Goal: Task Accomplishment & Management: Complete application form

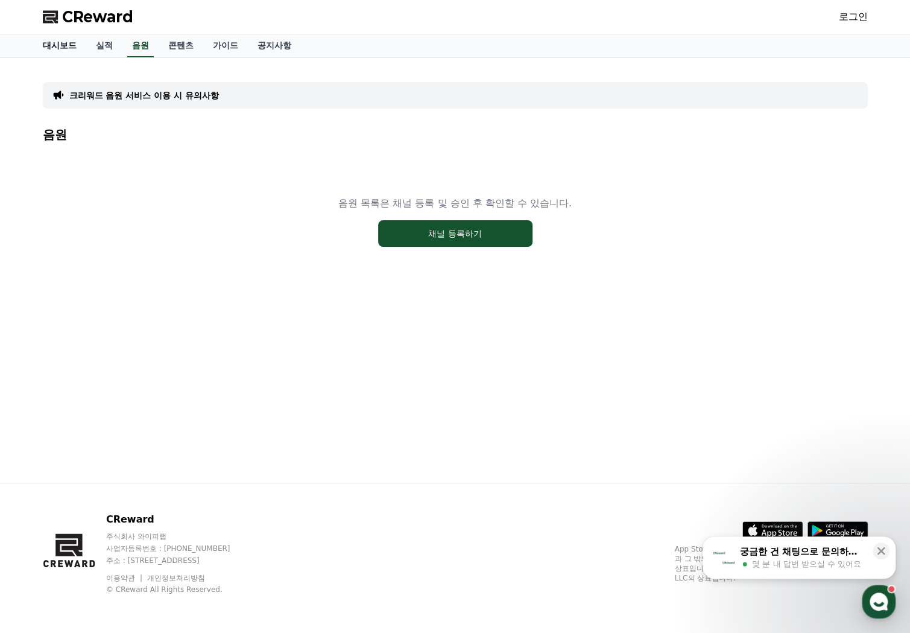
click at [63, 52] on link "대시보드" at bounding box center [59, 45] width 53 height 23
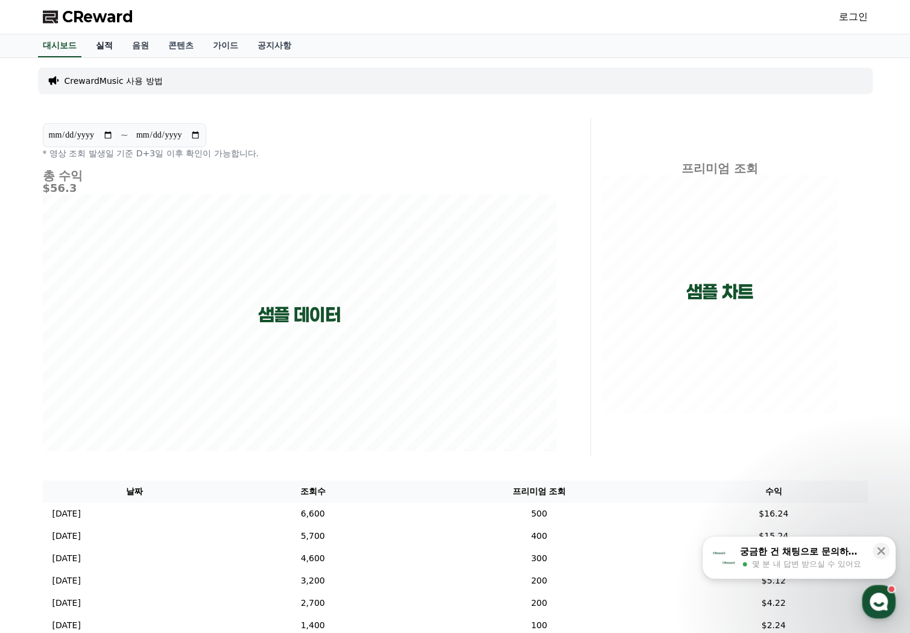
click at [104, 40] on link "실적" at bounding box center [104, 45] width 36 height 23
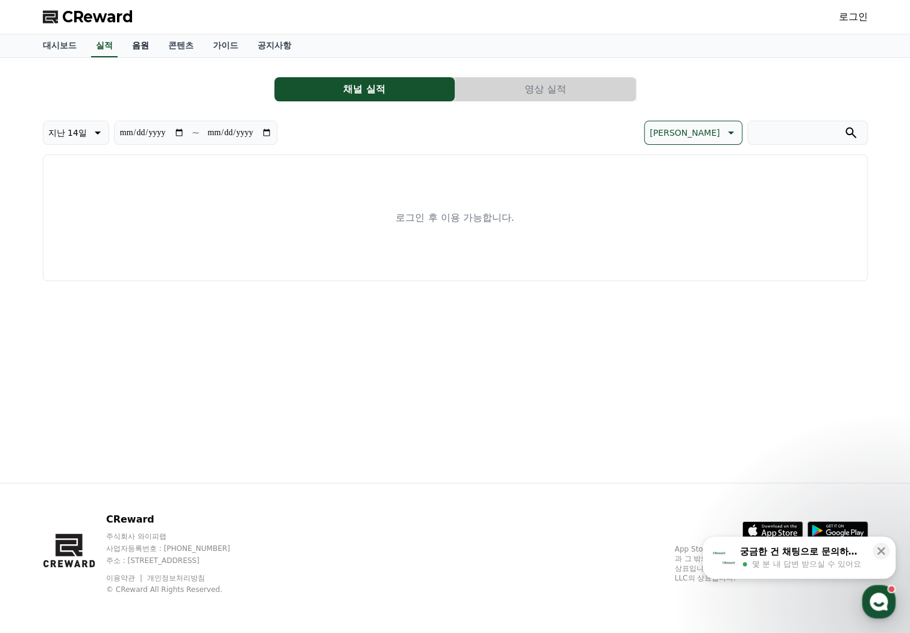
click at [138, 46] on link "음원" at bounding box center [140, 45] width 36 height 23
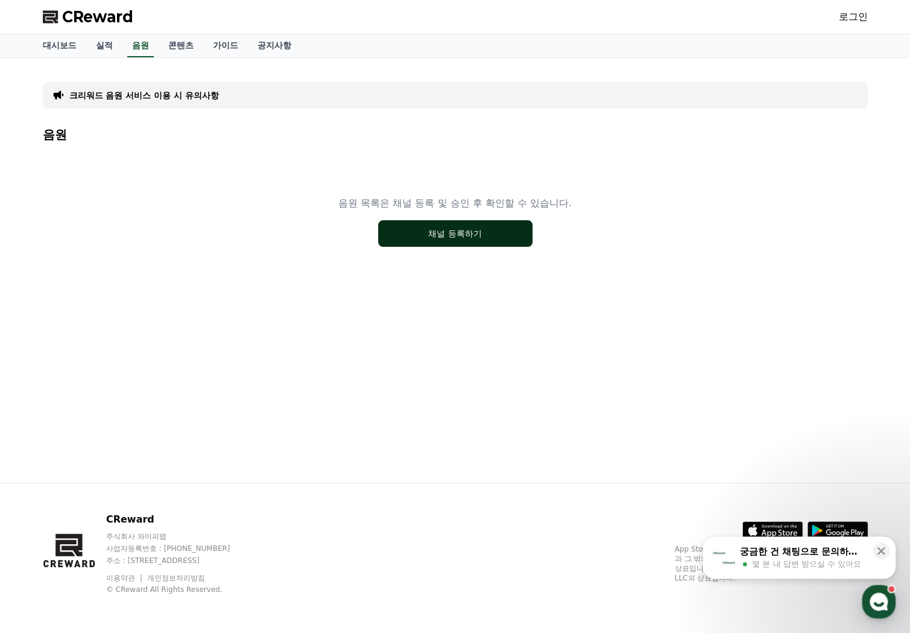
click at [484, 235] on button "채널 등록하기" at bounding box center [455, 233] width 154 height 27
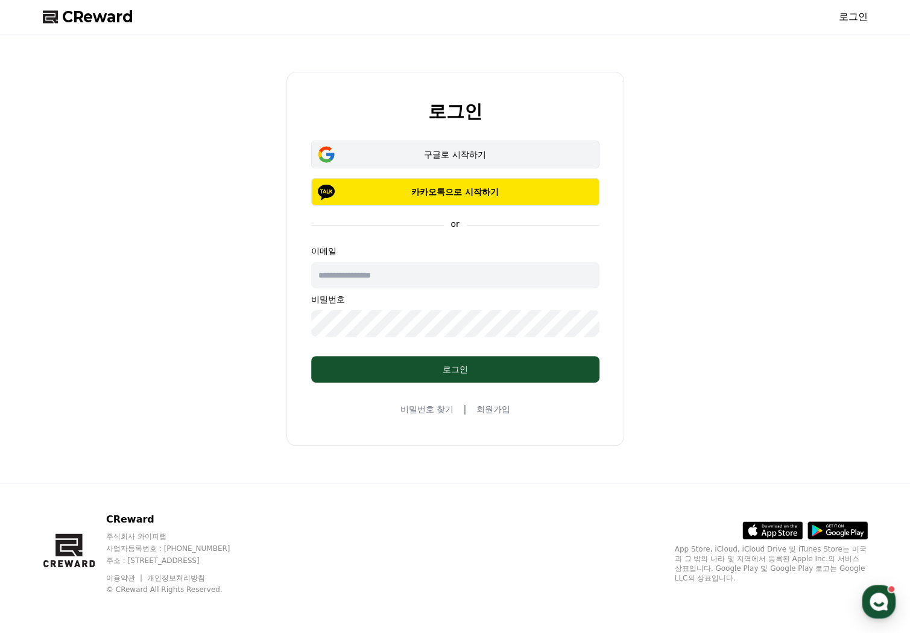
click at [443, 160] on div "구글로 시작하기" at bounding box center [455, 154] width 253 height 12
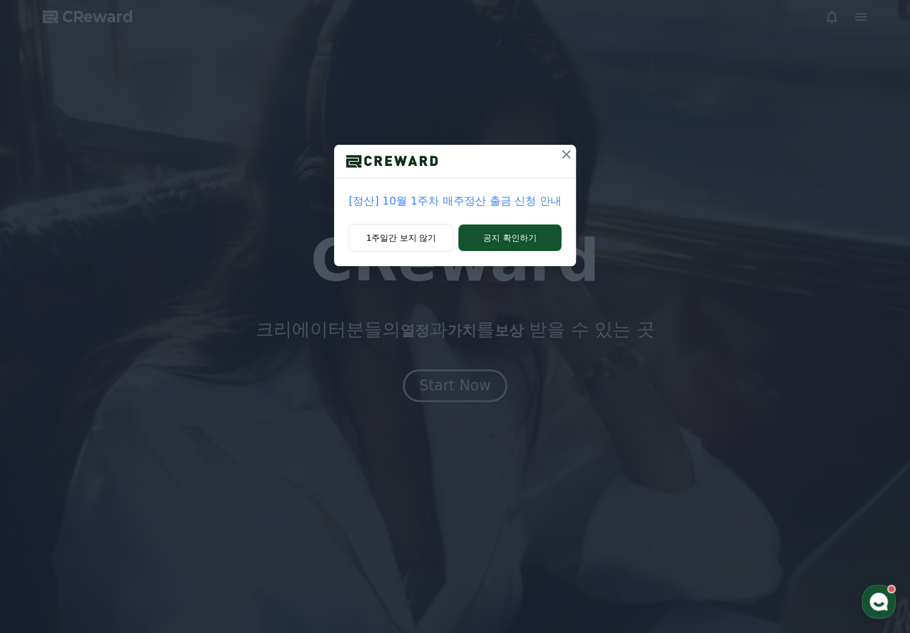
click at [514, 160] on div at bounding box center [455, 161] width 242 height 33
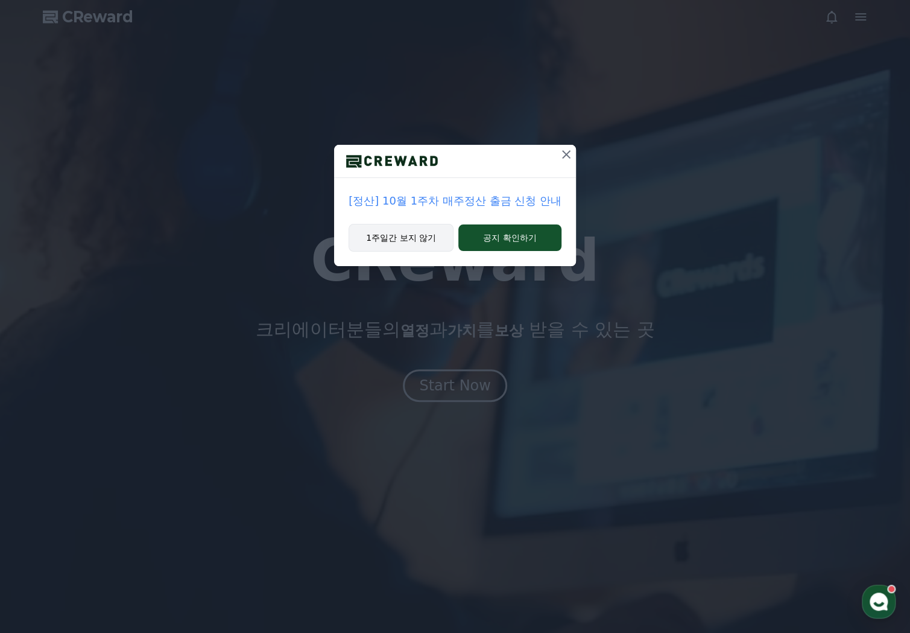
click at [431, 239] on button "1주일간 보지 않기" at bounding box center [401, 238] width 105 height 28
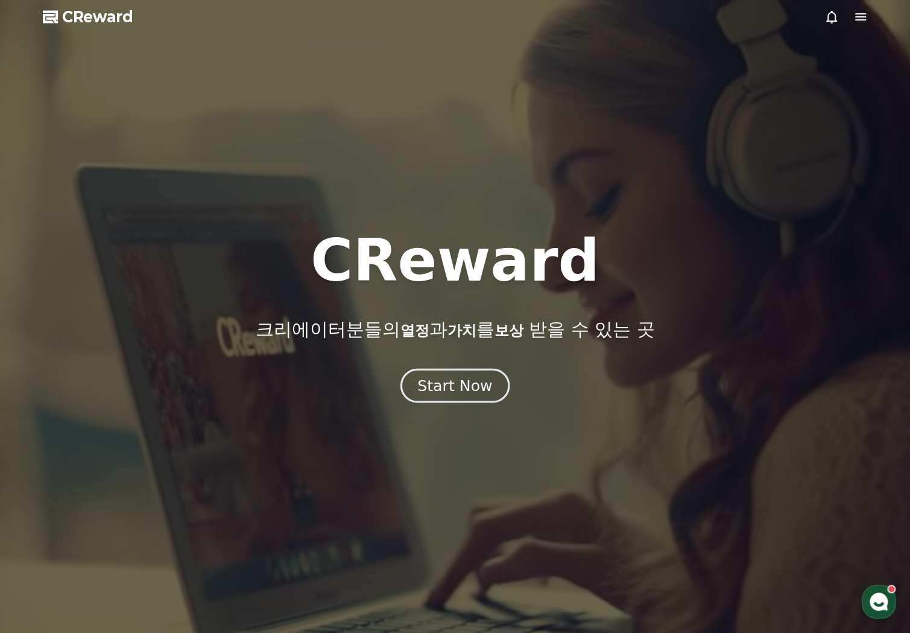
click at [452, 396] on button "Start Now" at bounding box center [455, 385] width 109 height 34
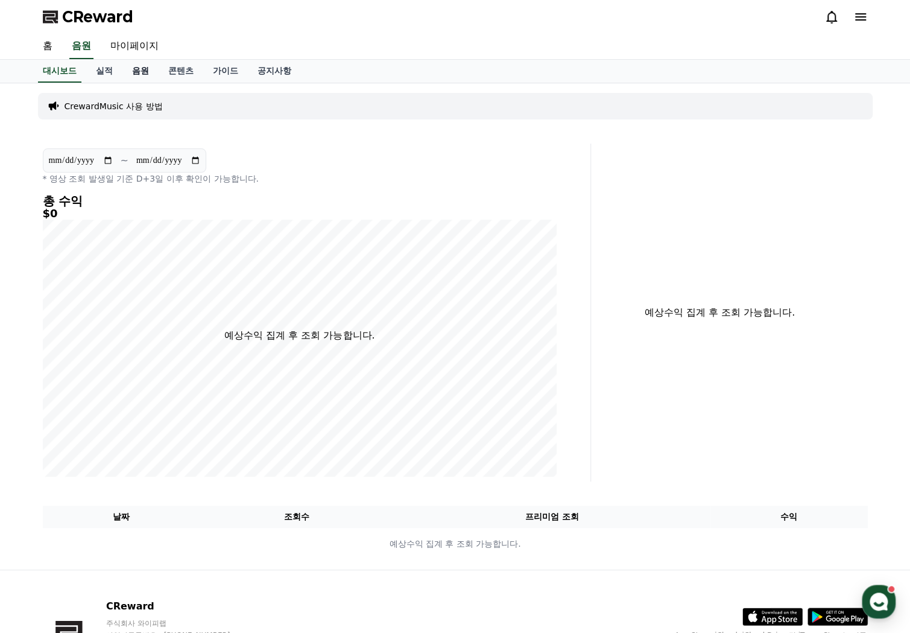
click at [138, 72] on link "음원" at bounding box center [140, 71] width 36 height 23
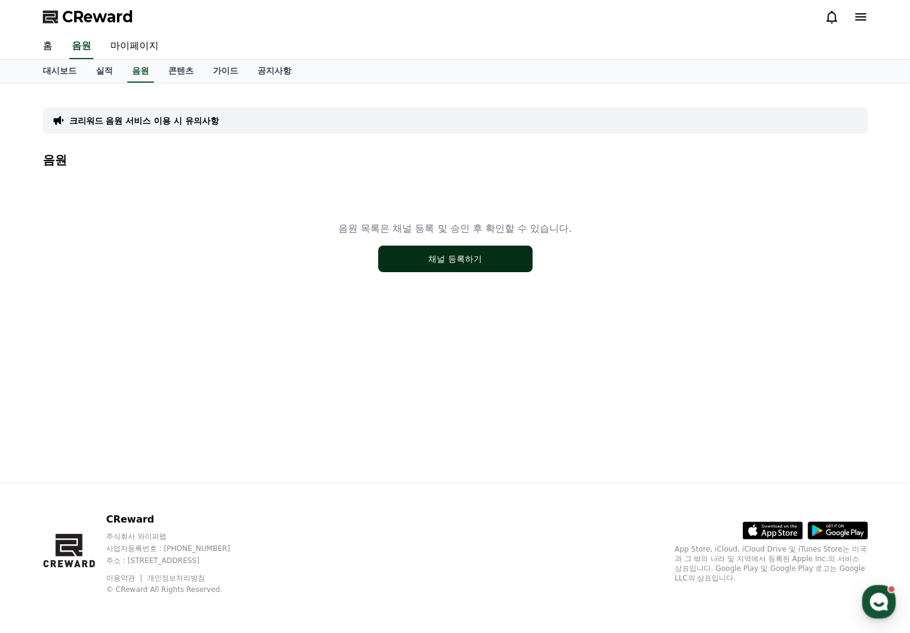
click at [484, 255] on button "채널 등록하기" at bounding box center [455, 259] width 154 height 27
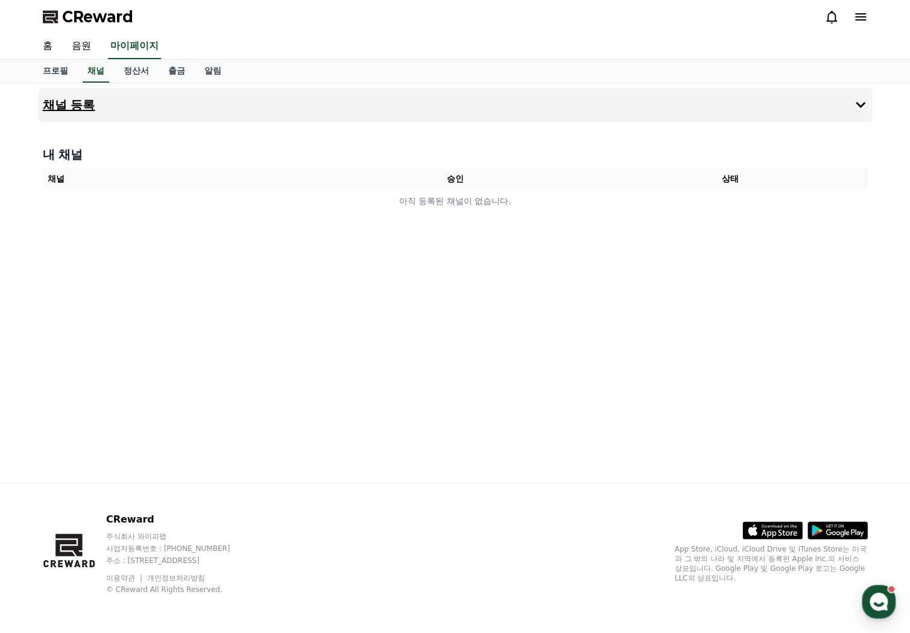
click at [270, 104] on button "채널 등록" at bounding box center [455, 105] width 835 height 34
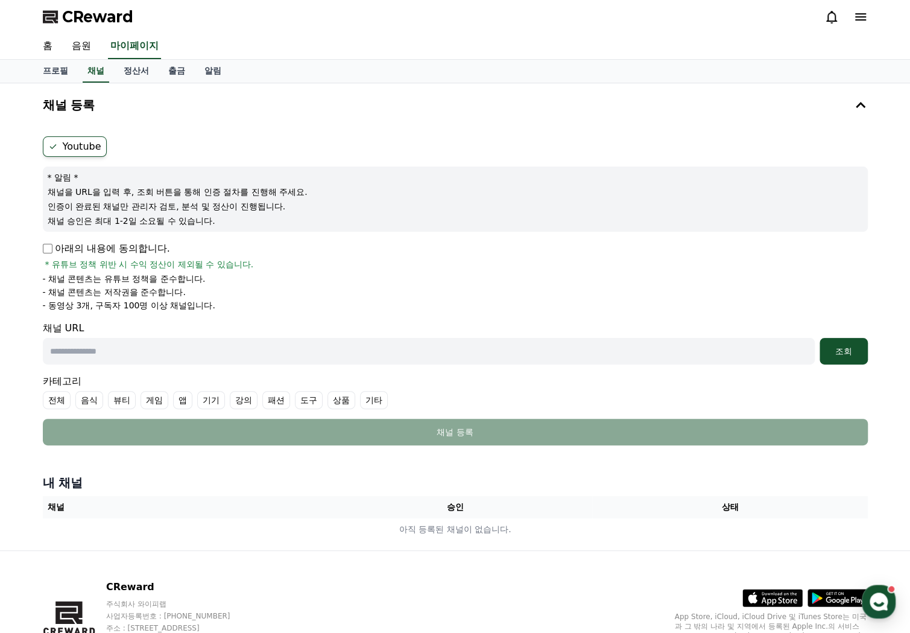
click at [131, 250] on p "아래의 내용에 동의합니다." at bounding box center [106, 248] width 127 height 14
click at [58, 246] on p "아래의 내용에 동의합니다." at bounding box center [106, 248] width 127 height 14
click at [52, 245] on p "아래의 내용에 동의합니다." at bounding box center [106, 248] width 127 height 14
click at [182, 346] on input "text" at bounding box center [429, 351] width 772 height 27
paste input "**********"
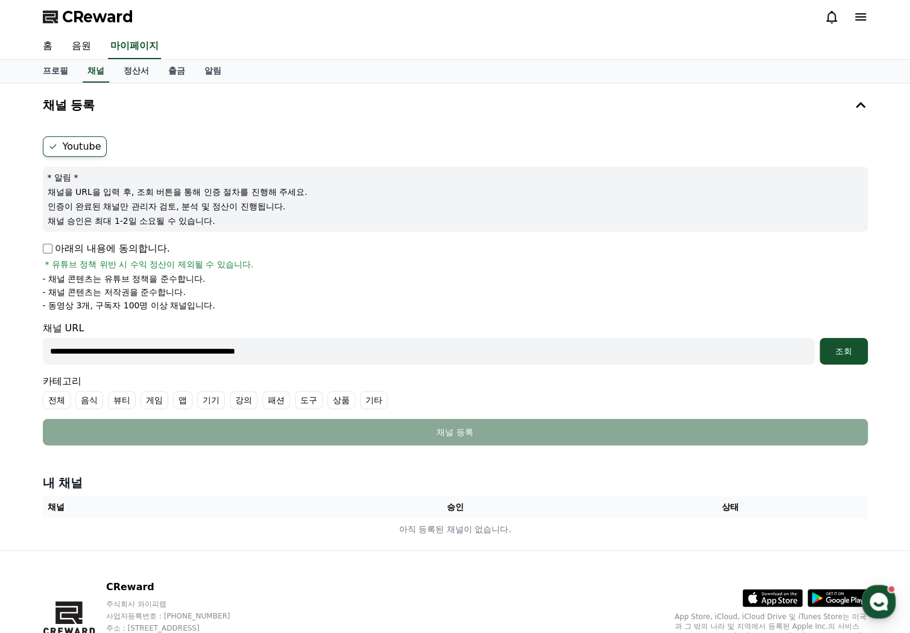
type input "**********"
click at [398, 274] on li "- 채널 콘텐츠는 유튜브 정책을 준수합니다." at bounding box center [455, 279] width 825 height 12
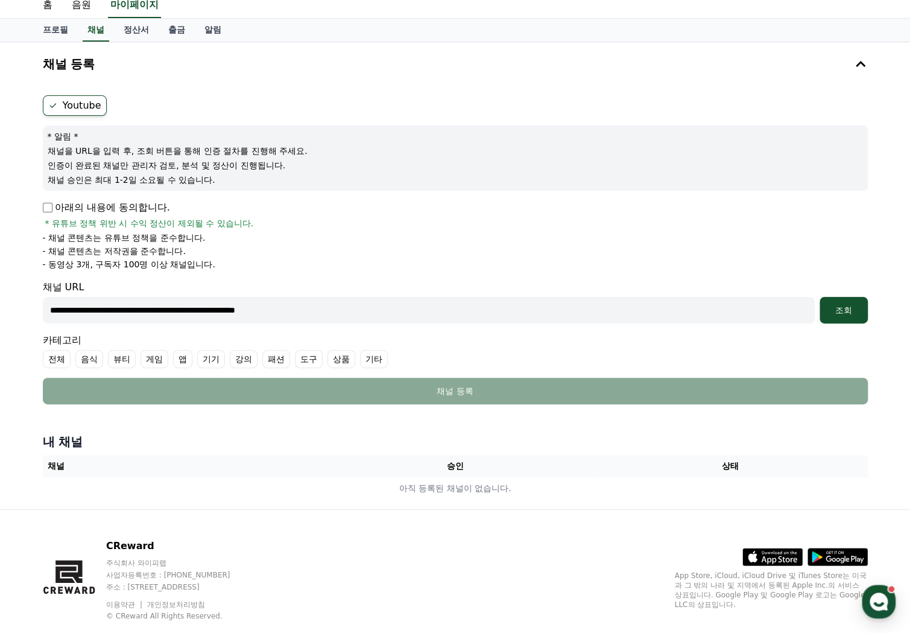
scroll to position [60, 0]
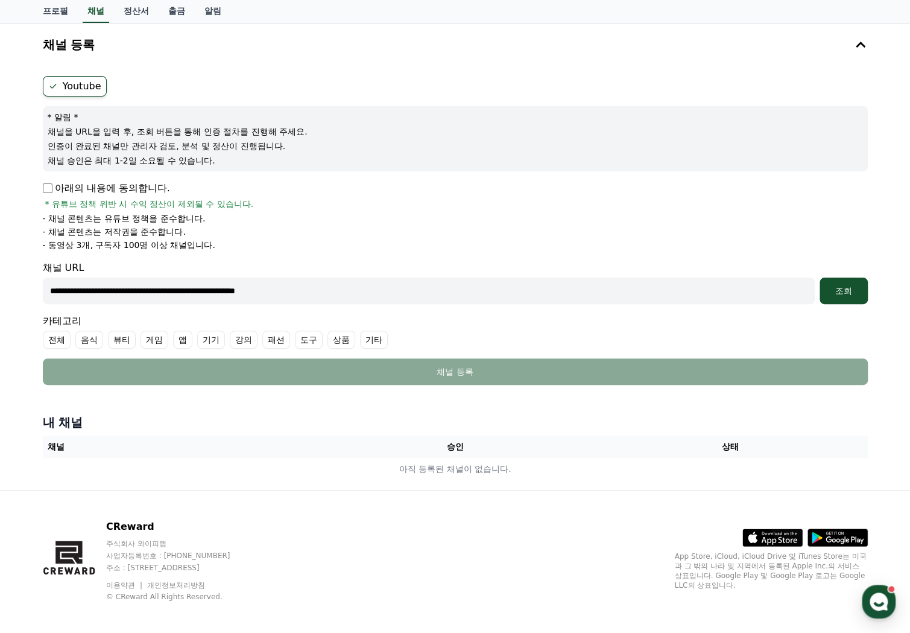
click at [58, 343] on label "전체" at bounding box center [57, 340] width 28 height 18
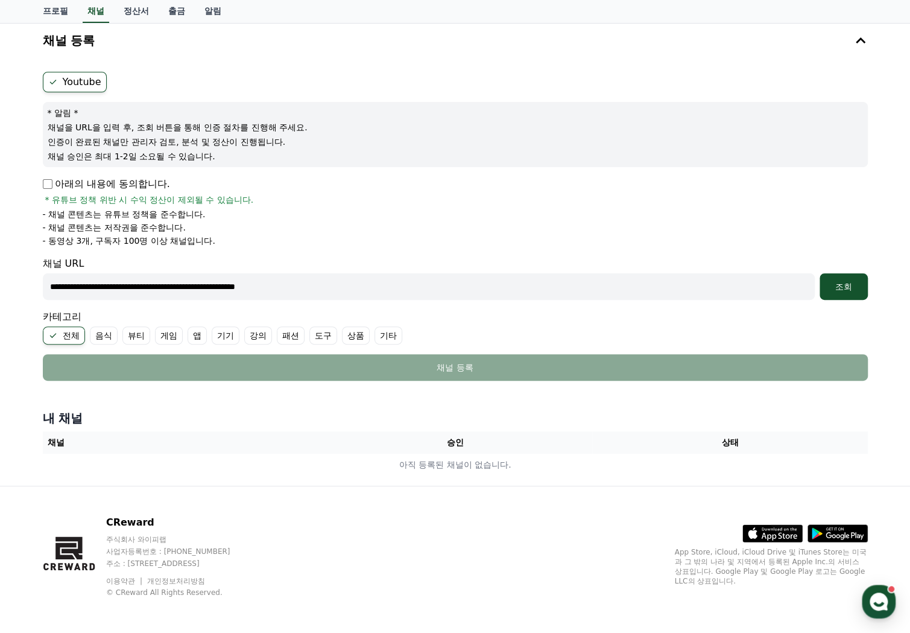
scroll to position [66, 0]
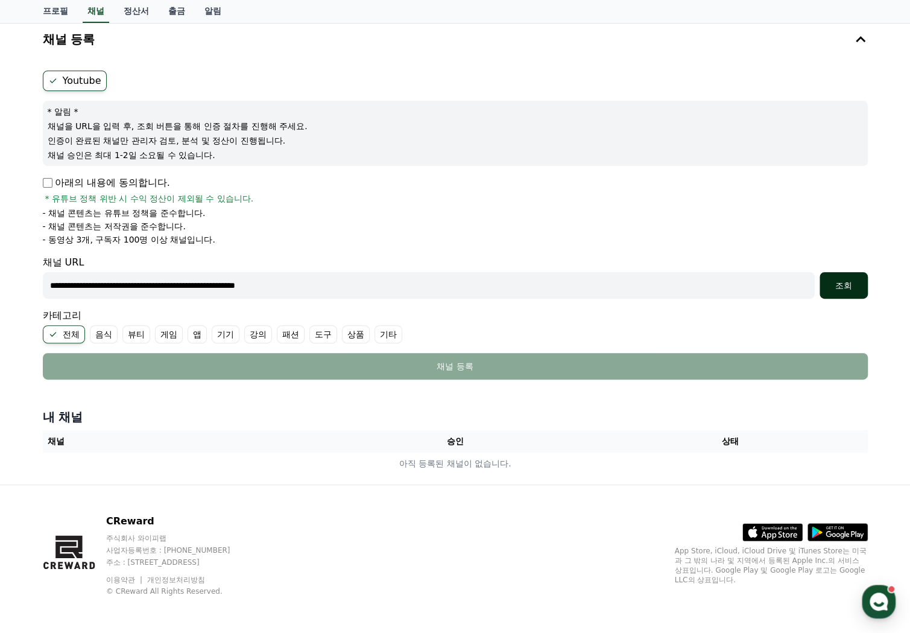
click at [846, 285] on div "조회" at bounding box center [844, 285] width 39 height 12
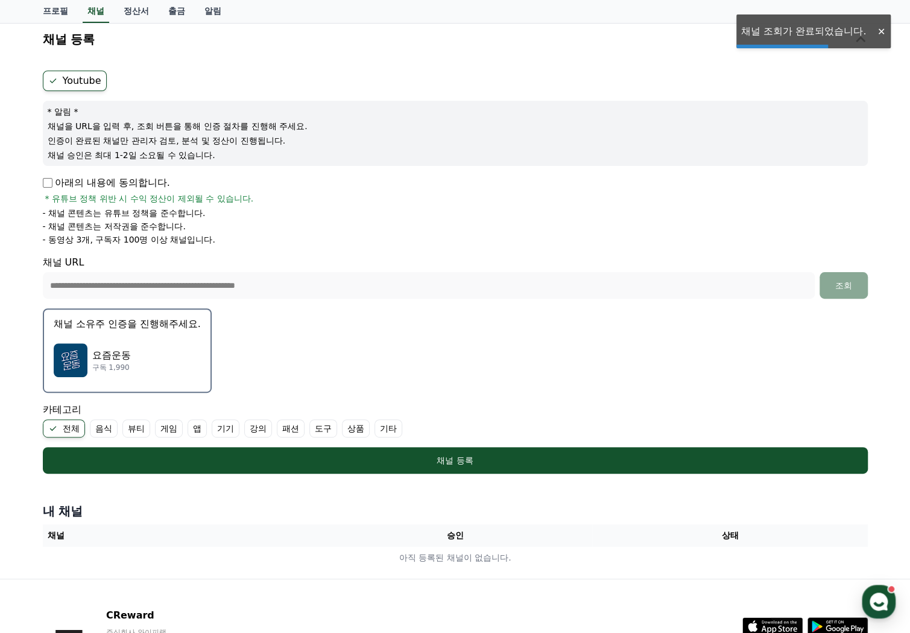
click at [171, 349] on div "요즘운동 구독 1,990" at bounding box center [127, 360] width 147 height 48
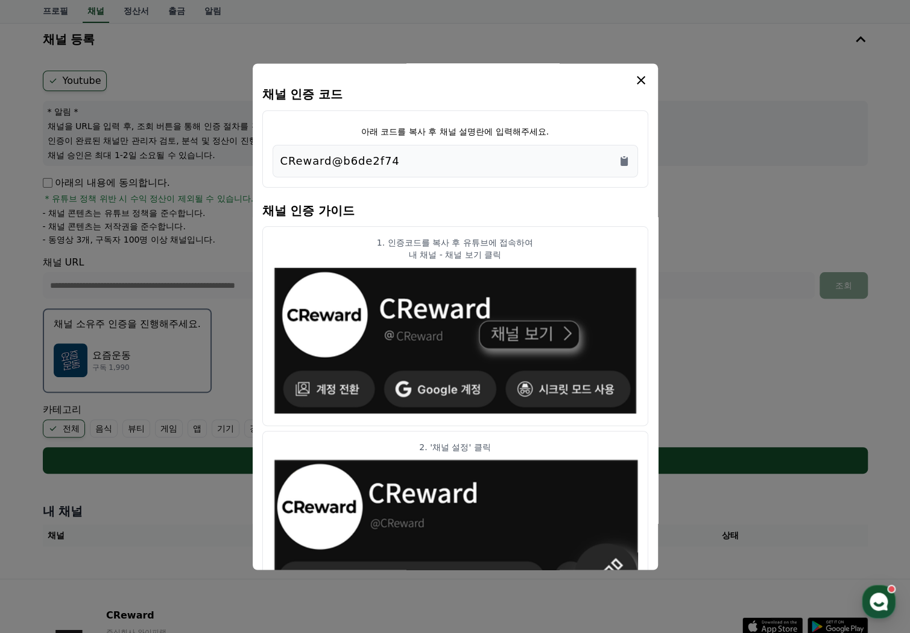
drag, startPoint x: 649, startPoint y: 72, endPoint x: 637, endPoint y: 271, distance: 199.4
click at [637, 271] on div "채널 인증 코드 아래 코드를 복사 후 채널 설명란에 입력해주세요. CReward@b6de2f74 채널 인증 가이드 1. 인증코드를 복사 후 유…" at bounding box center [455, 316] width 405 height 506
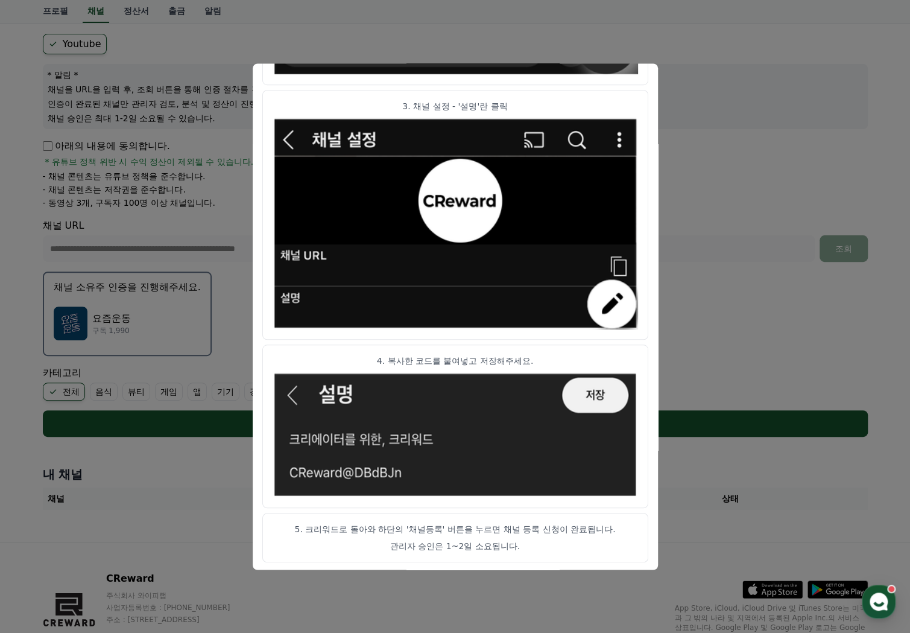
scroll to position [160, 0]
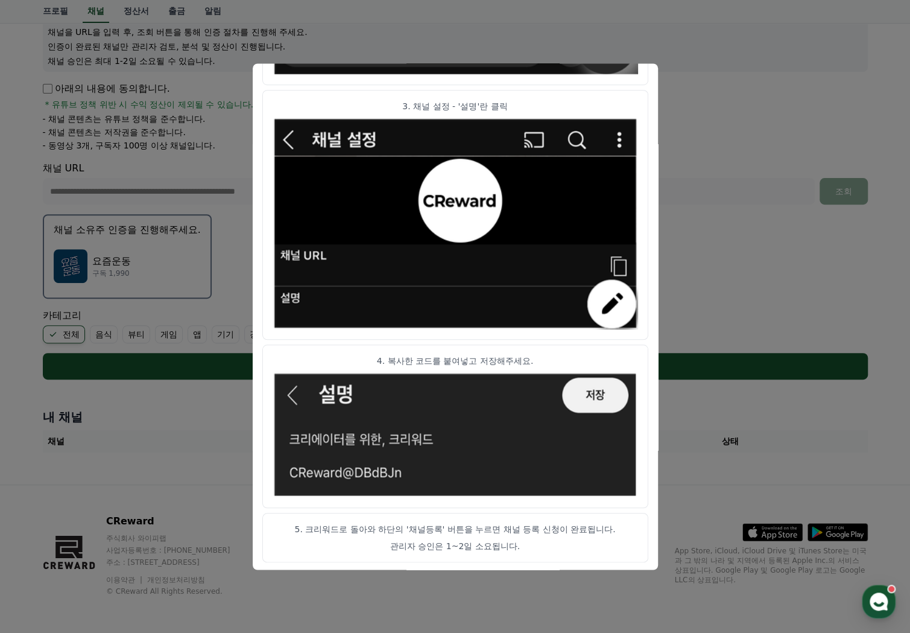
click at [696, 370] on button "close modal" at bounding box center [455, 316] width 910 height 633
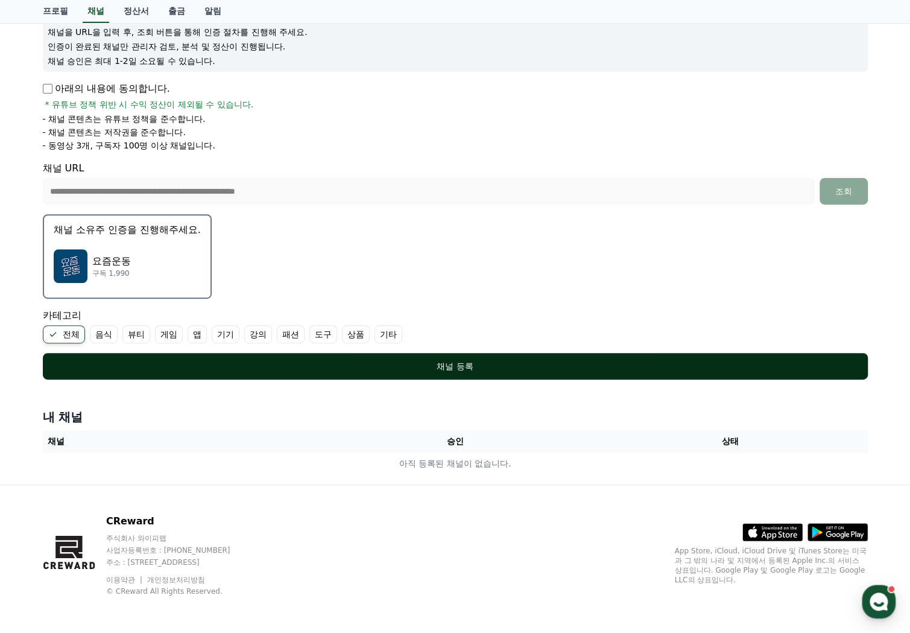
click at [424, 362] on div "채널 등록" at bounding box center [455, 366] width 777 height 12
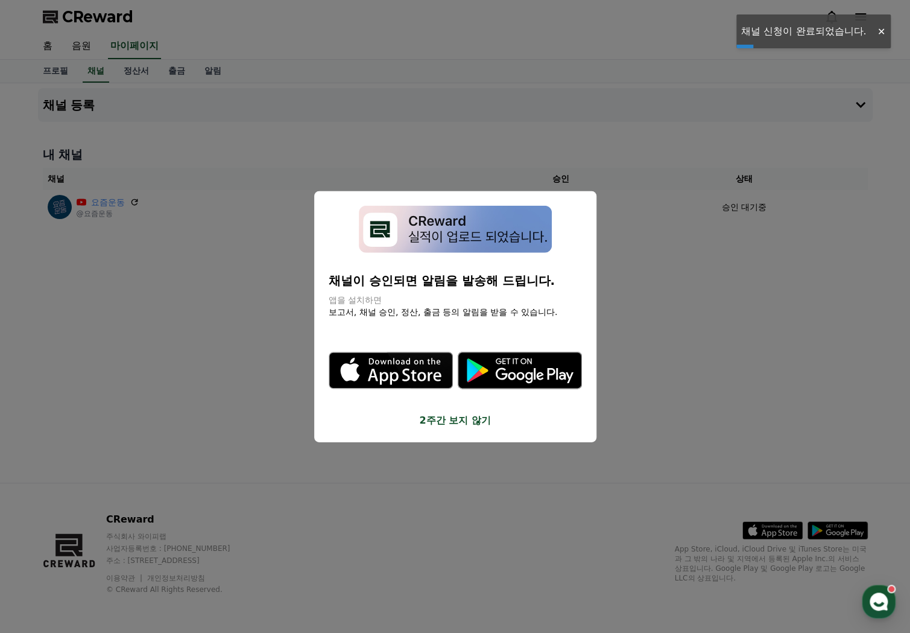
click at [466, 424] on button "2주간 보지 않기" at bounding box center [455, 420] width 253 height 14
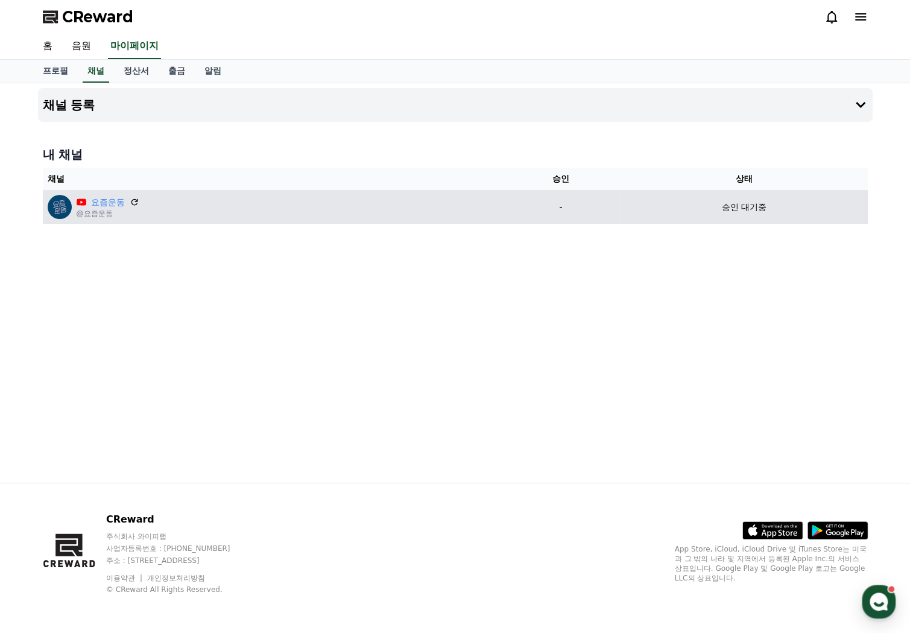
click at [344, 208] on div "요즘운동 @요즘운동" at bounding box center [272, 207] width 449 height 24
click at [100, 200] on link "요즘운동" at bounding box center [108, 202] width 34 height 13
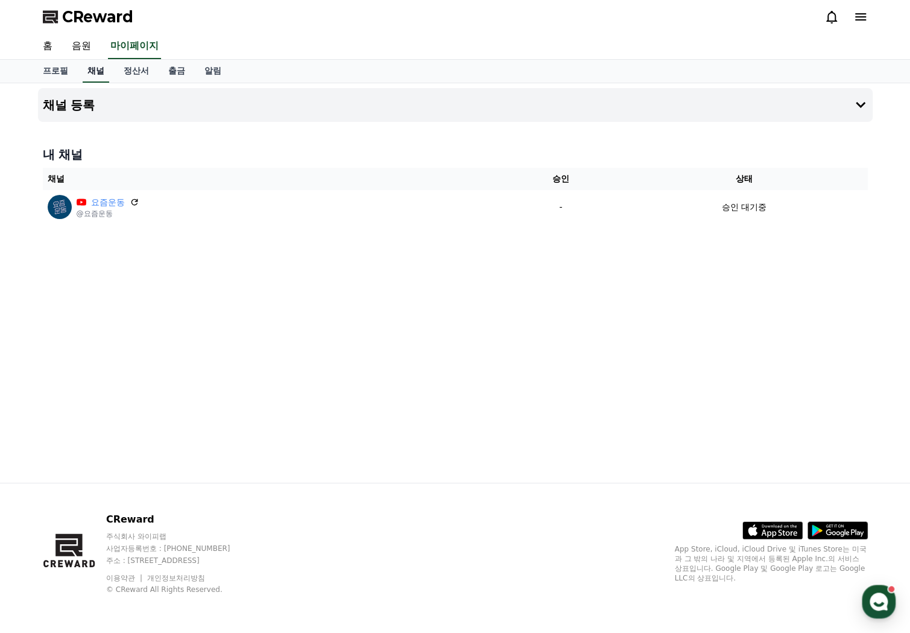
click at [99, 68] on link "채널" at bounding box center [96, 71] width 27 height 23
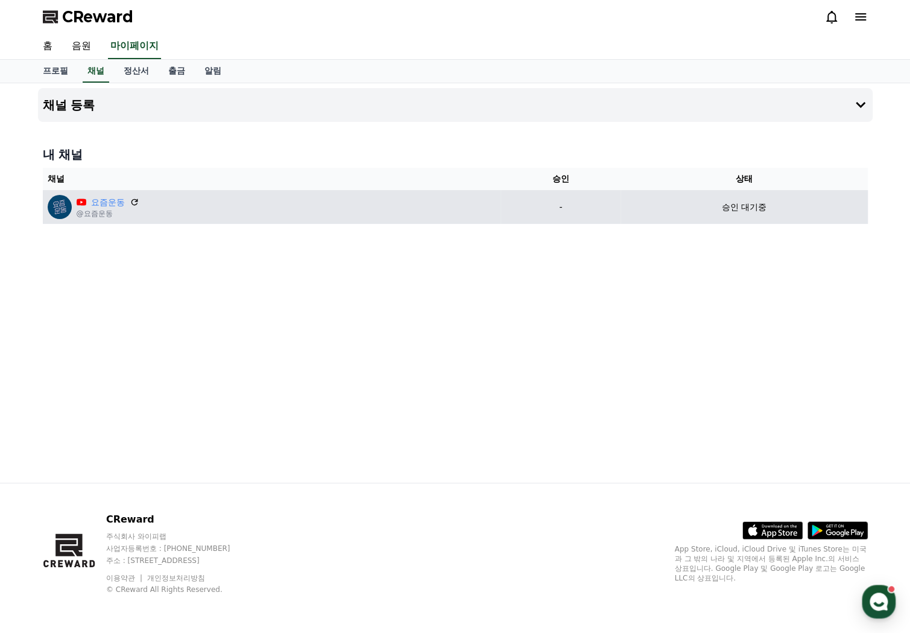
drag, startPoint x: 699, startPoint y: 215, endPoint x: 683, endPoint y: 216, distance: 15.7
click at [701, 213] on td "승인 대기중" at bounding box center [744, 207] width 247 height 34
click at [135, 203] on icon at bounding box center [134, 202] width 11 height 11
click at [57, 209] on img at bounding box center [60, 207] width 24 height 24
click at [574, 201] on p "-" at bounding box center [561, 207] width 110 height 13
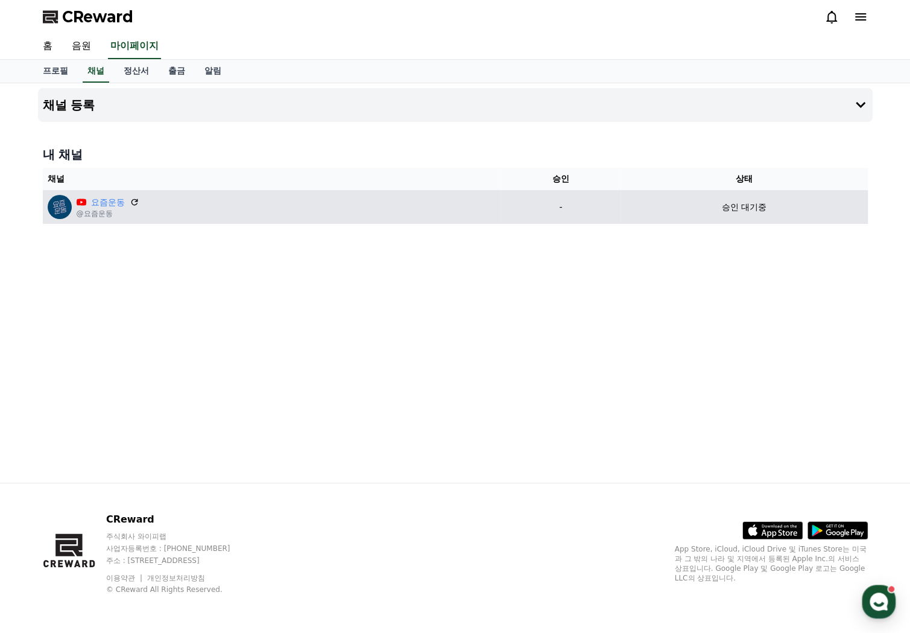
click at [574, 201] on p "-" at bounding box center [561, 207] width 110 height 13
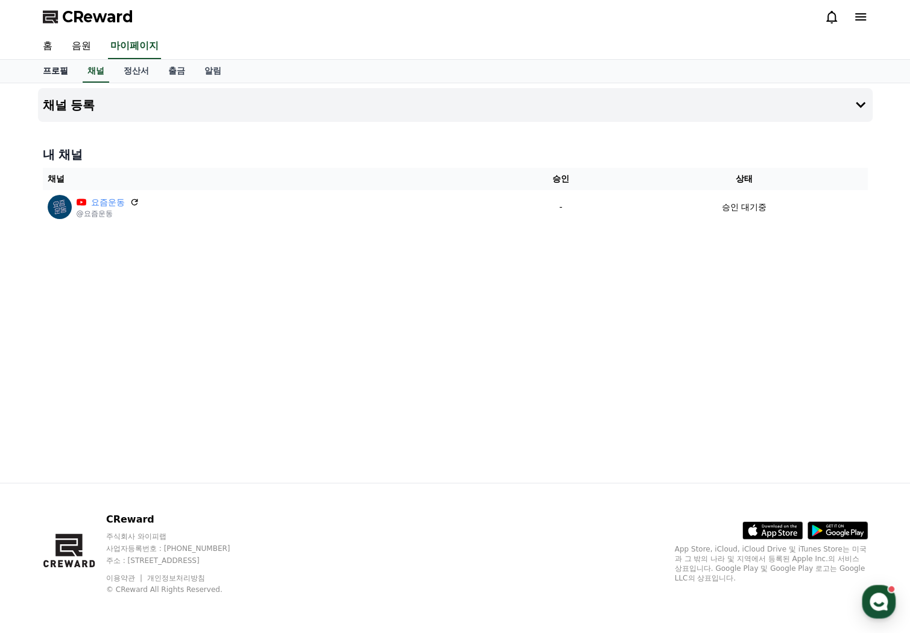
click at [56, 73] on link "프로필" at bounding box center [55, 71] width 45 height 23
select select "**********"
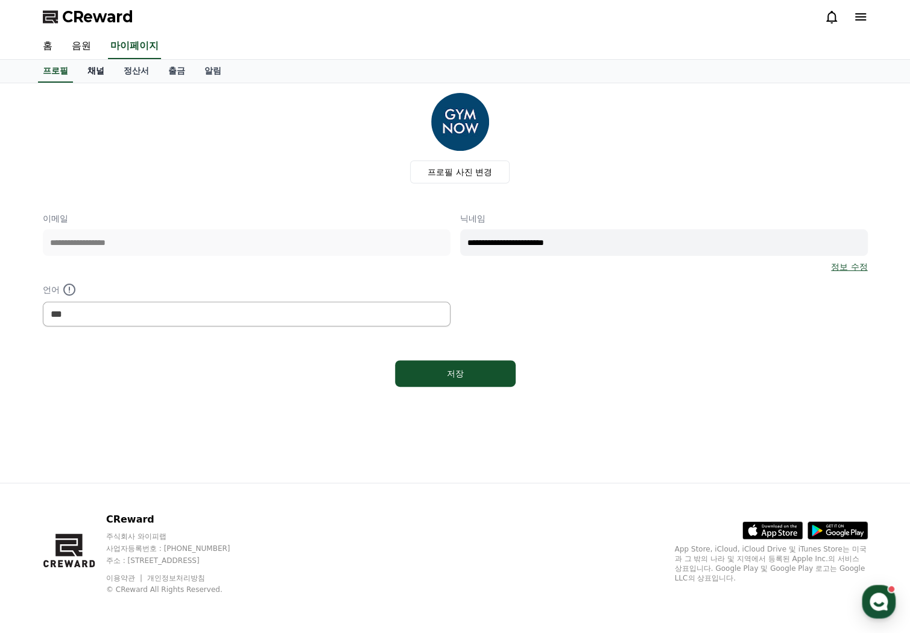
click at [98, 78] on link "채널" at bounding box center [96, 71] width 36 height 23
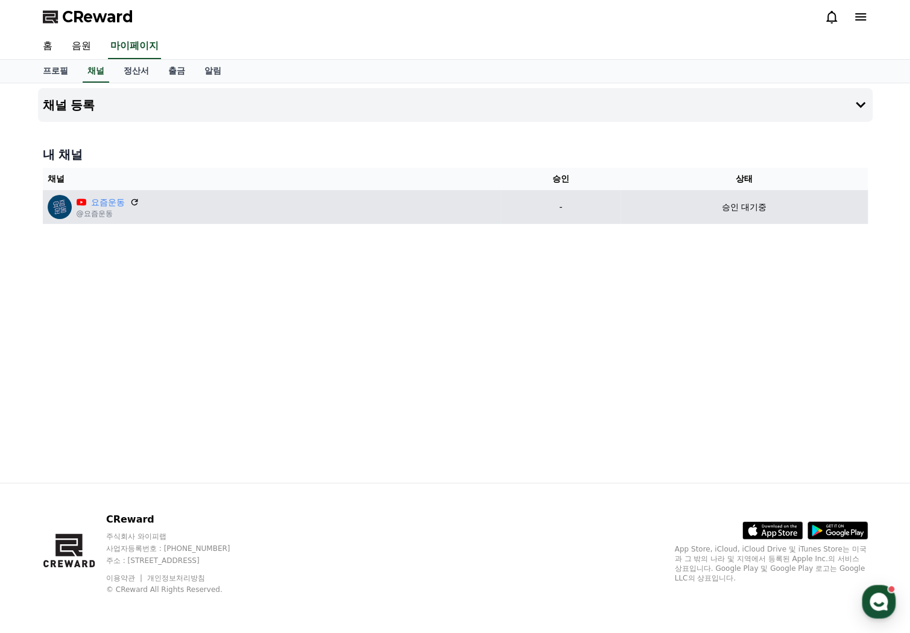
drag, startPoint x: 102, startPoint y: 210, endPoint x: 84, endPoint y: 216, distance: 19.1
click at [102, 211] on p "@요즘운동" at bounding box center [108, 214] width 63 height 10
click at [51, 203] on img at bounding box center [60, 207] width 24 height 24
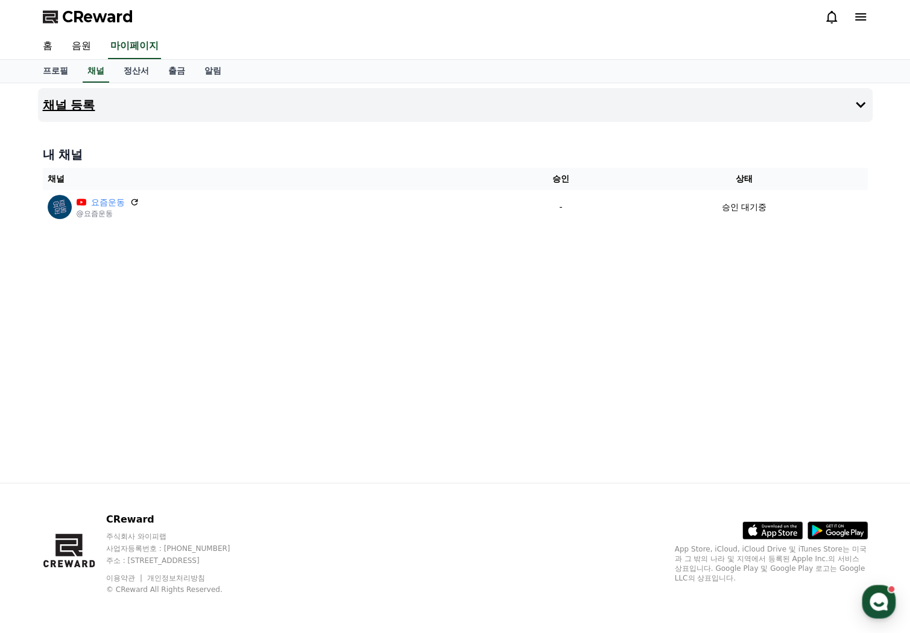
click at [116, 104] on button "채널 등록" at bounding box center [455, 105] width 835 height 34
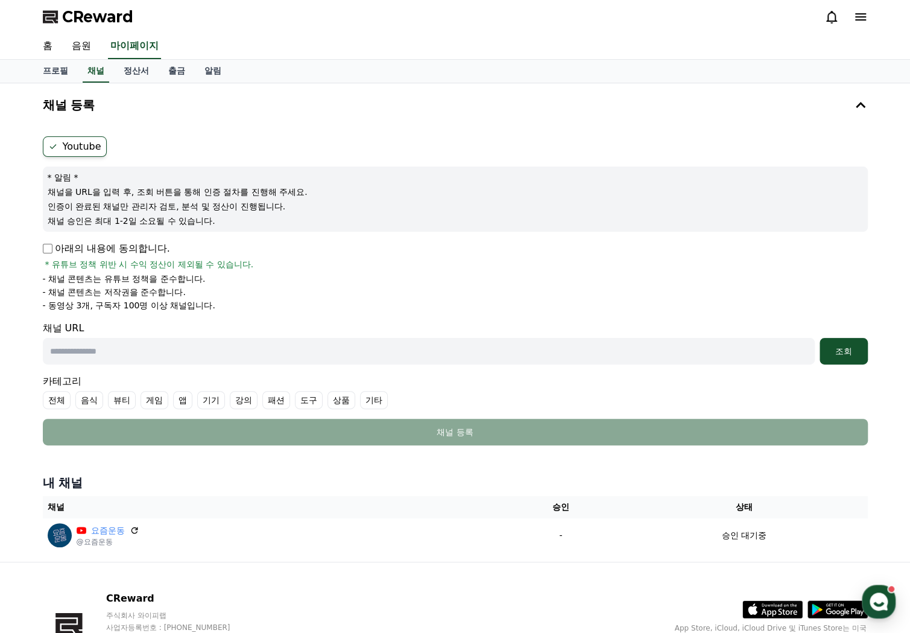
click at [84, 139] on label "Youtube" at bounding box center [75, 146] width 64 height 21
click at [93, 148] on label "Youtube" at bounding box center [75, 146] width 64 height 21
click at [90, 142] on label "Youtube" at bounding box center [75, 146] width 64 height 21
click at [60, 245] on p "아래의 내용에 동의합니다." at bounding box center [106, 248] width 127 height 14
click at [71, 243] on p "아래의 내용에 동의합니다." at bounding box center [106, 248] width 127 height 14
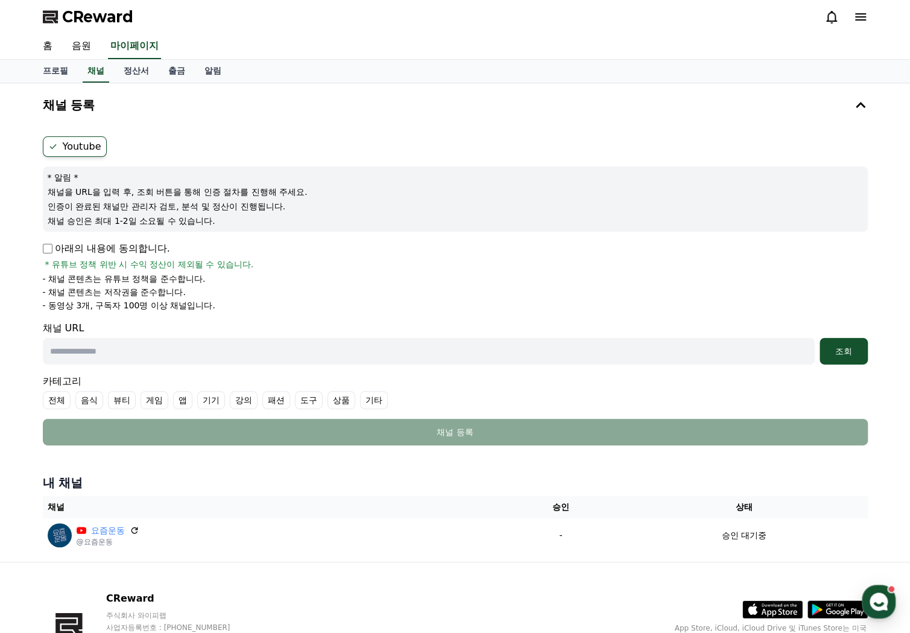
click at [58, 244] on p "아래의 내용에 동의합니다." at bounding box center [106, 248] width 127 height 14
click at [842, 352] on div "조회" at bounding box center [844, 351] width 39 height 12
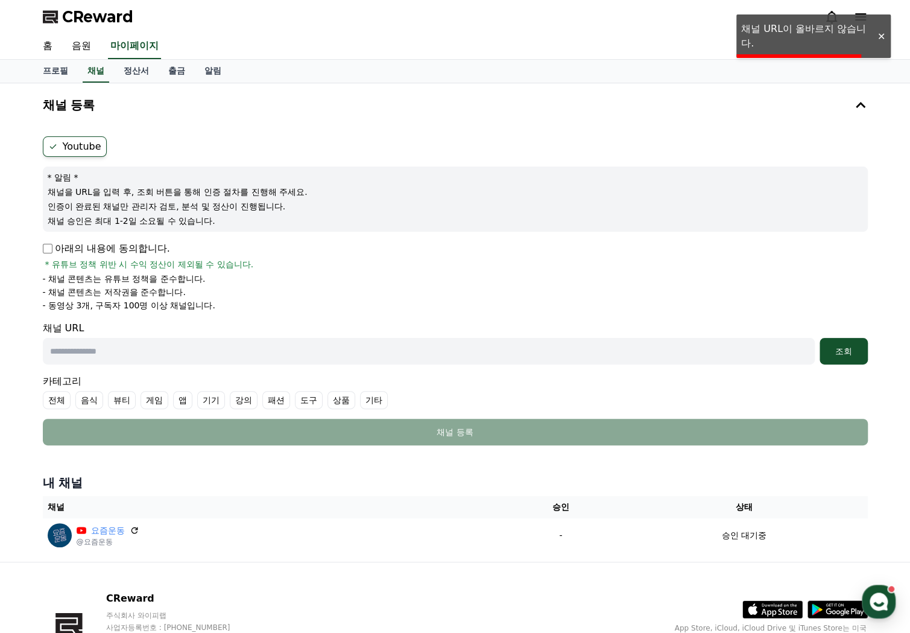
click at [702, 357] on input "text" at bounding box center [429, 351] width 772 height 27
paste input "**********"
drag, startPoint x: 851, startPoint y: 353, endPoint x: 828, endPoint y: 352, distance: 23.0
click at [851, 353] on div "조회" at bounding box center [844, 351] width 39 height 12
click at [796, 354] on input "**********" at bounding box center [429, 351] width 772 height 27
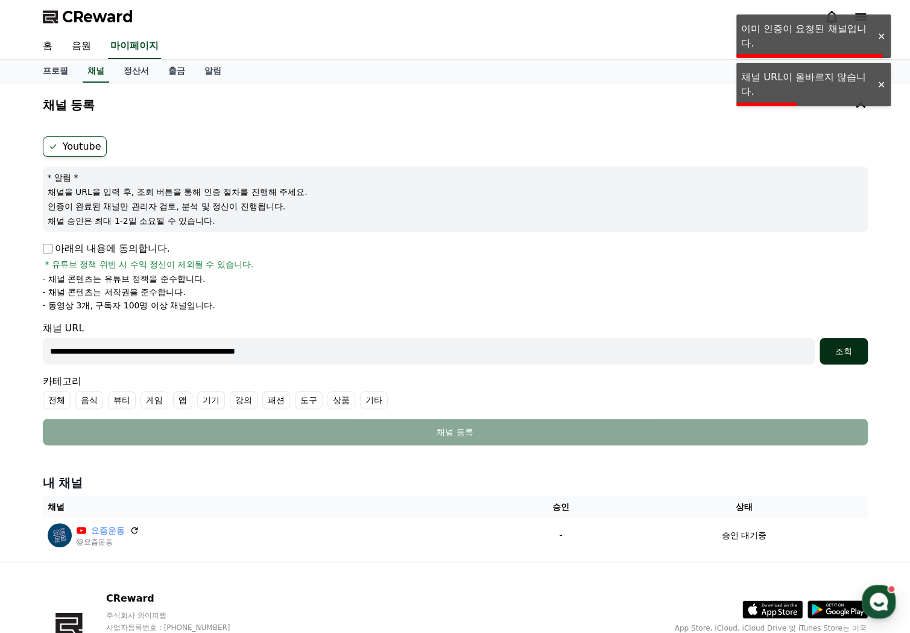
click at [848, 354] on div "조회" at bounding box center [844, 351] width 39 height 12
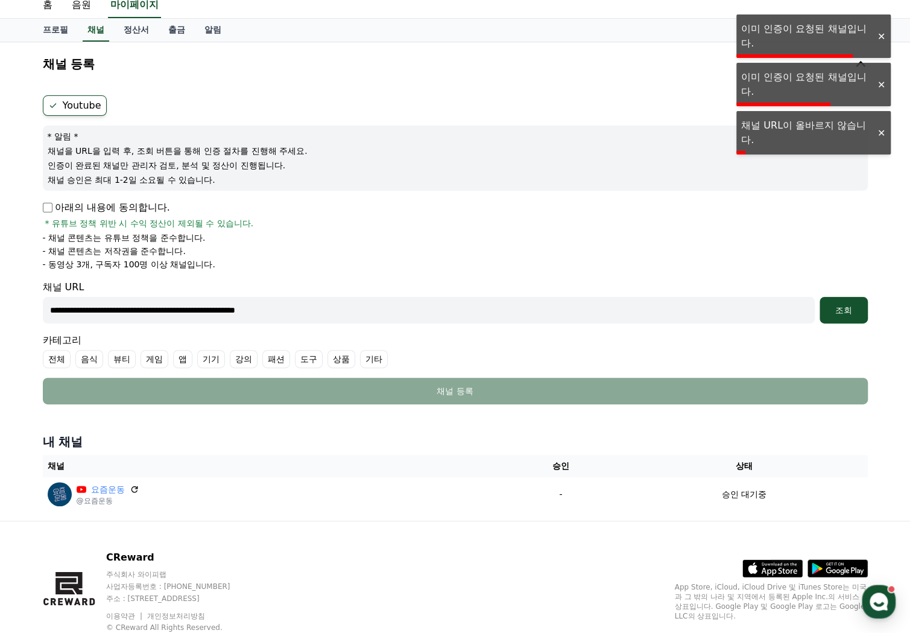
scroll to position [60, 0]
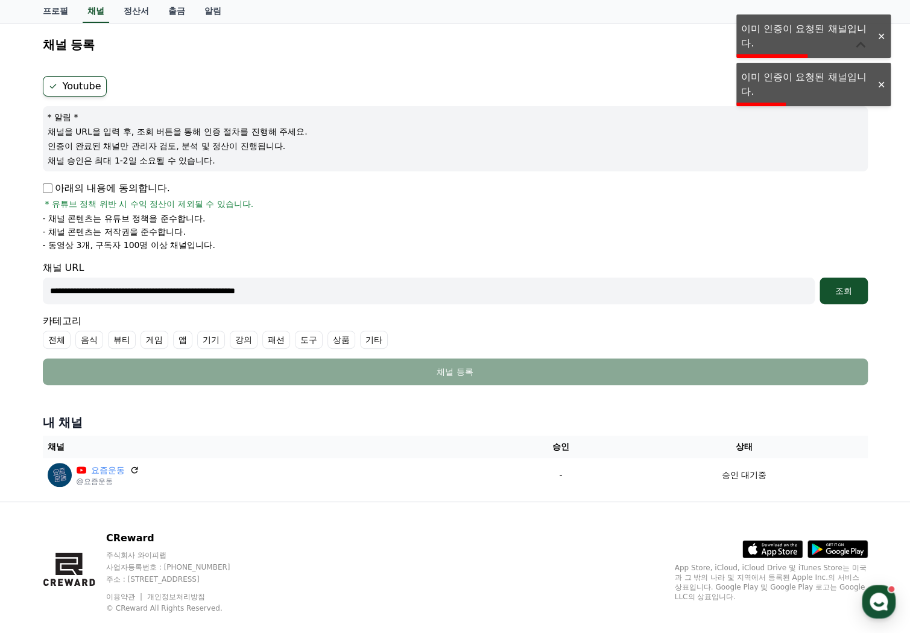
drag, startPoint x: 74, startPoint y: 136, endPoint x: 77, endPoint y: 121, distance: 14.9
click at [77, 135] on p "채널을 URL을 입력 후, 조회 버튼을 통해 인증 절차를 진행해 주세요." at bounding box center [456, 131] width 816 height 12
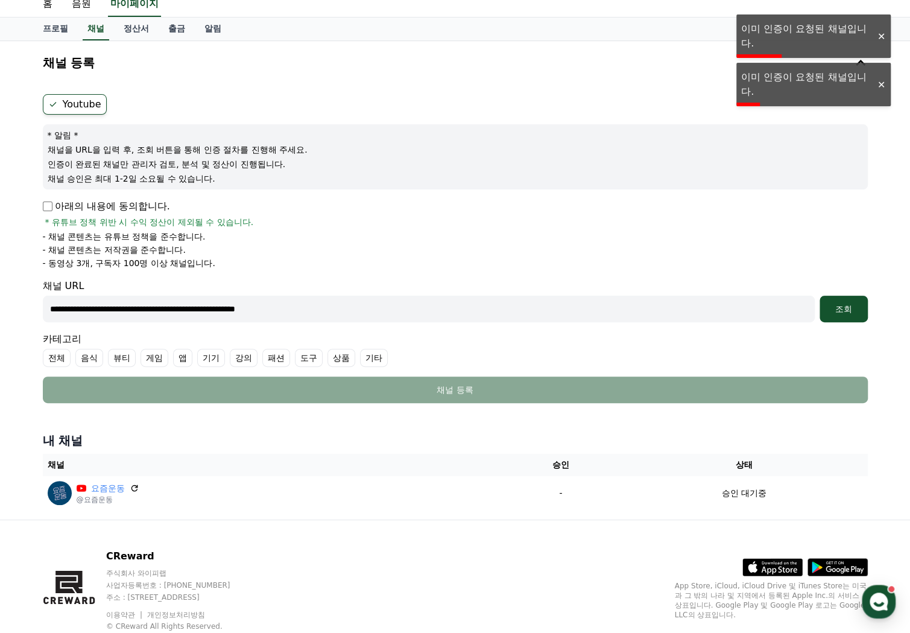
scroll to position [77, 0]
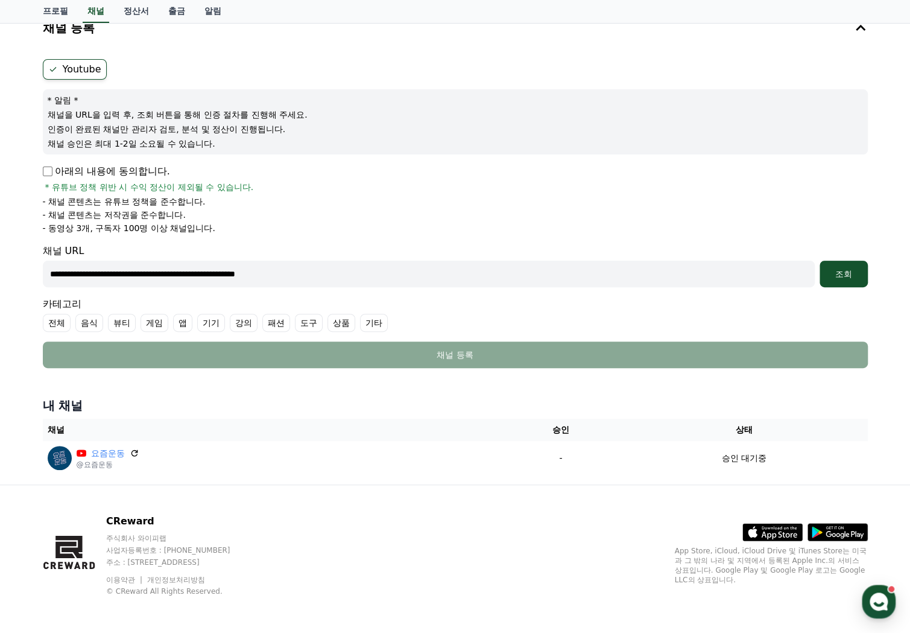
drag, startPoint x: 66, startPoint y: 304, endPoint x: 47, endPoint y: 317, distance: 23.1
click at [65, 305] on div "카테고리 전체 음식 뷰티 게임 앱 기기 강의 패션 도구 상품 기타" at bounding box center [455, 314] width 825 height 35
click at [47, 316] on label "전체" at bounding box center [57, 323] width 28 height 18
drag, startPoint x: 875, startPoint y: 267, endPoint x: 847, endPoint y: 267, distance: 28.4
click at [868, 267] on div "**********" at bounding box center [455, 245] width 845 height 478
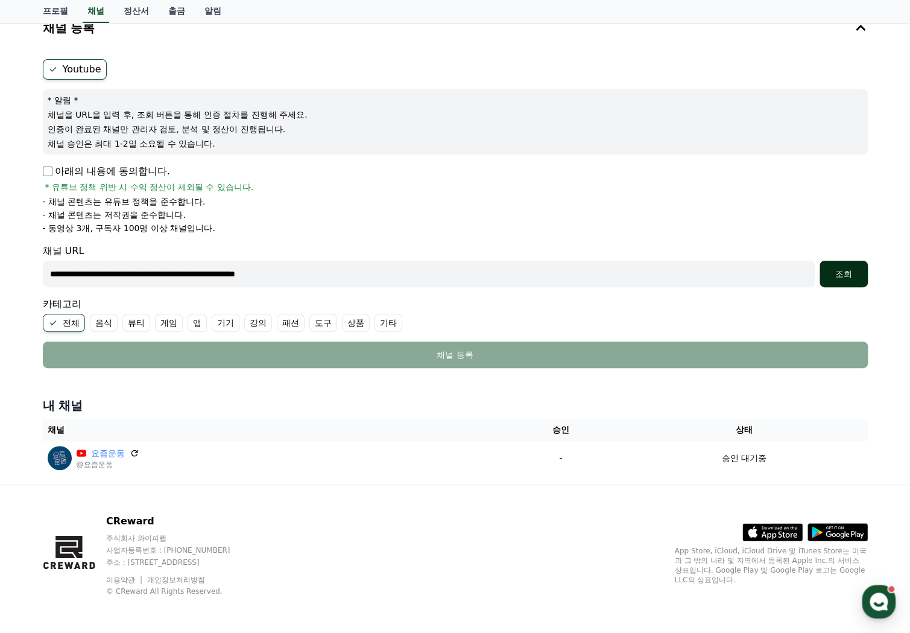
click at [847, 268] on div "조회" at bounding box center [844, 274] width 39 height 12
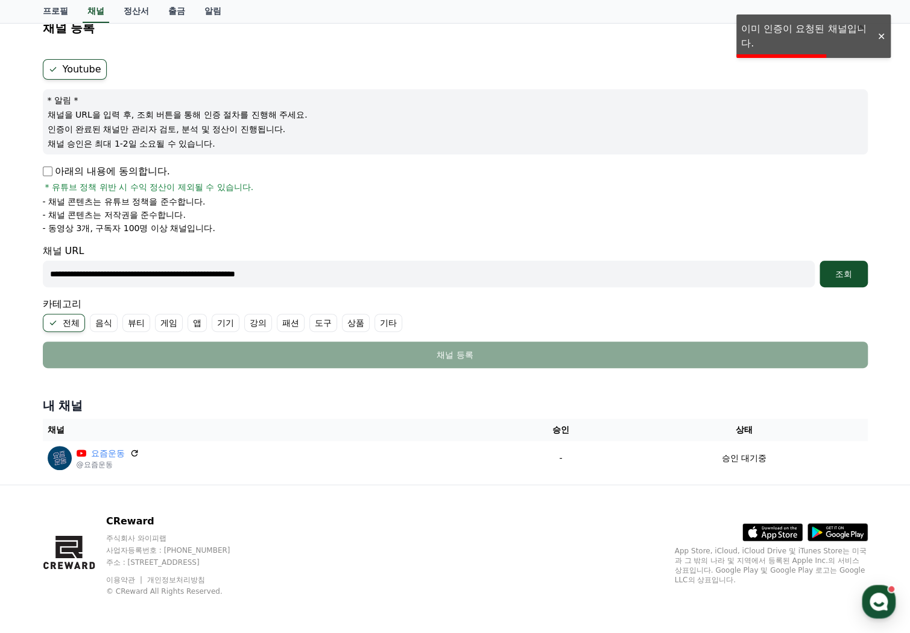
click at [417, 267] on input "**********" at bounding box center [429, 274] width 772 height 27
paste input "text"
type input "**********"
click at [842, 268] on div "조회" at bounding box center [844, 274] width 39 height 12
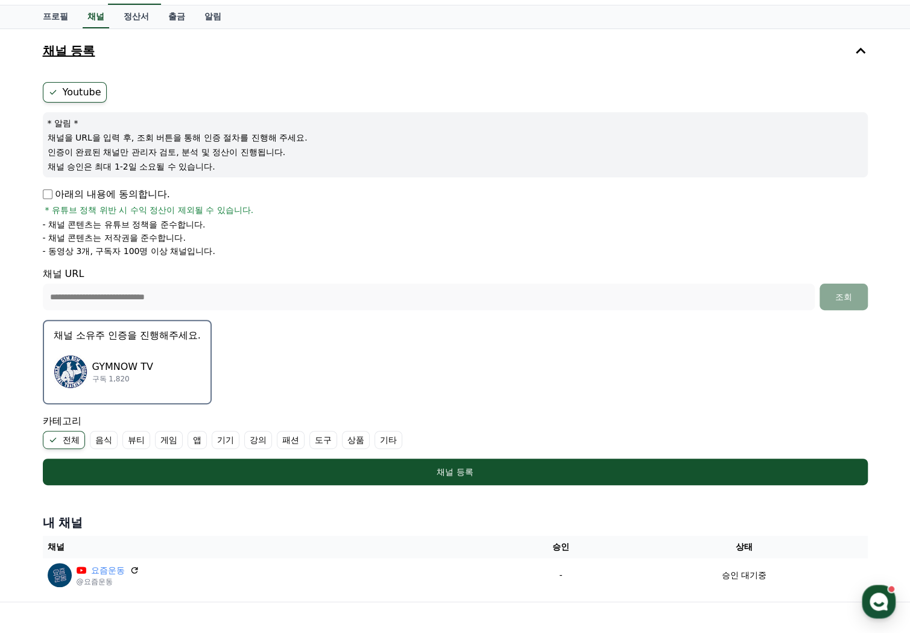
scroll to position [0, 0]
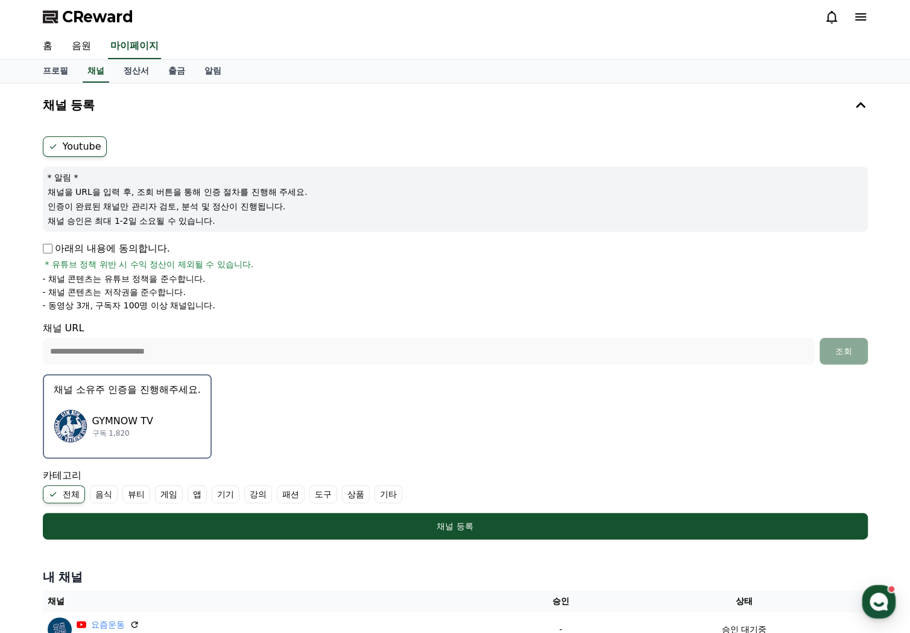
click at [72, 143] on label "Youtube" at bounding box center [75, 146] width 64 height 21
click at [82, 137] on label "Youtube" at bounding box center [75, 146] width 64 height 21
click at [86, 151] on label "Youtube" at bounding box center [75, 146] width 64 height 21
click at [94, 147] on label "Youtube" at bounding box center [75, 146] width 64 height 21
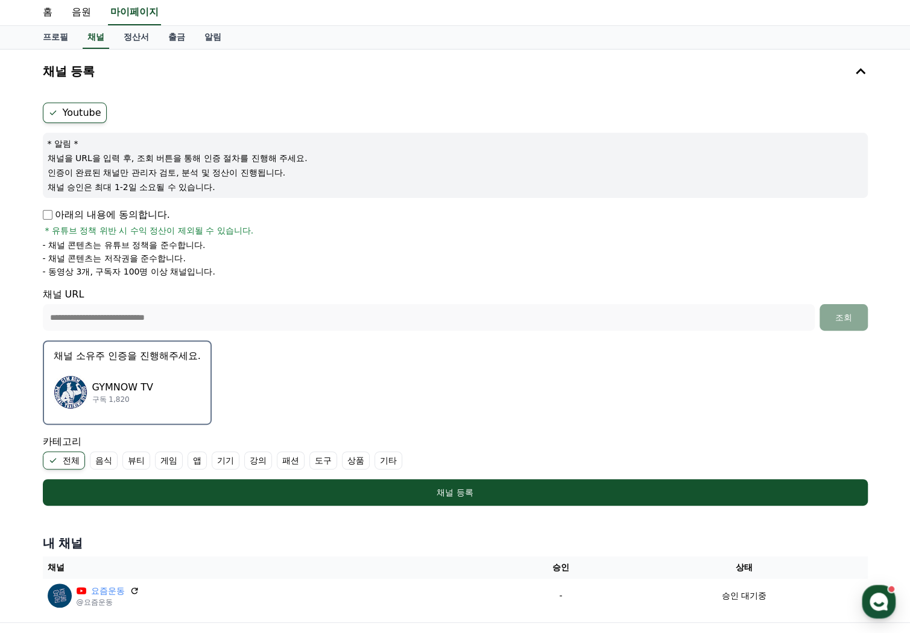
scroll to position [60, 0]
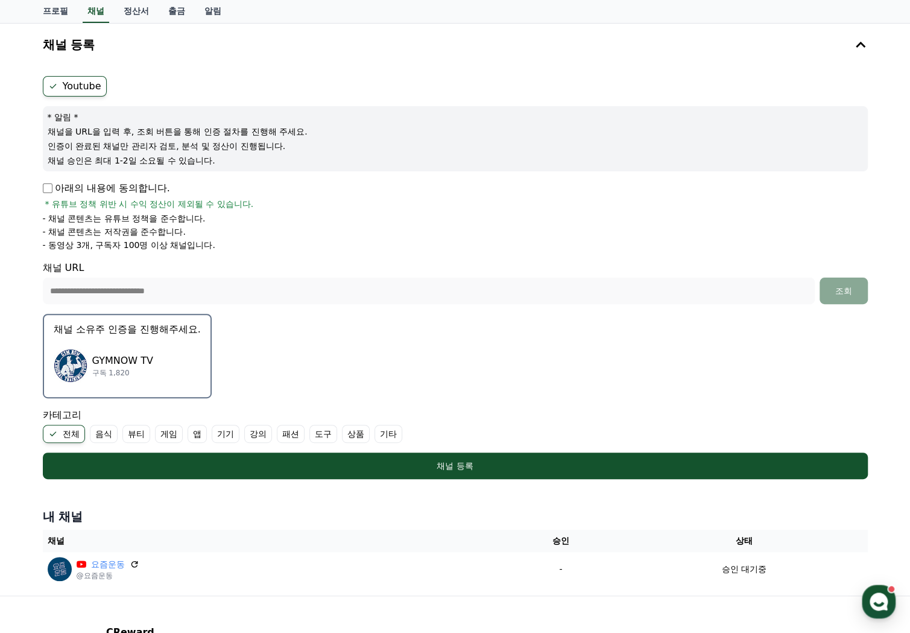
click at [144, 371] on p "구독 1,820" at bounding box center [122, 373] width 61 height 10
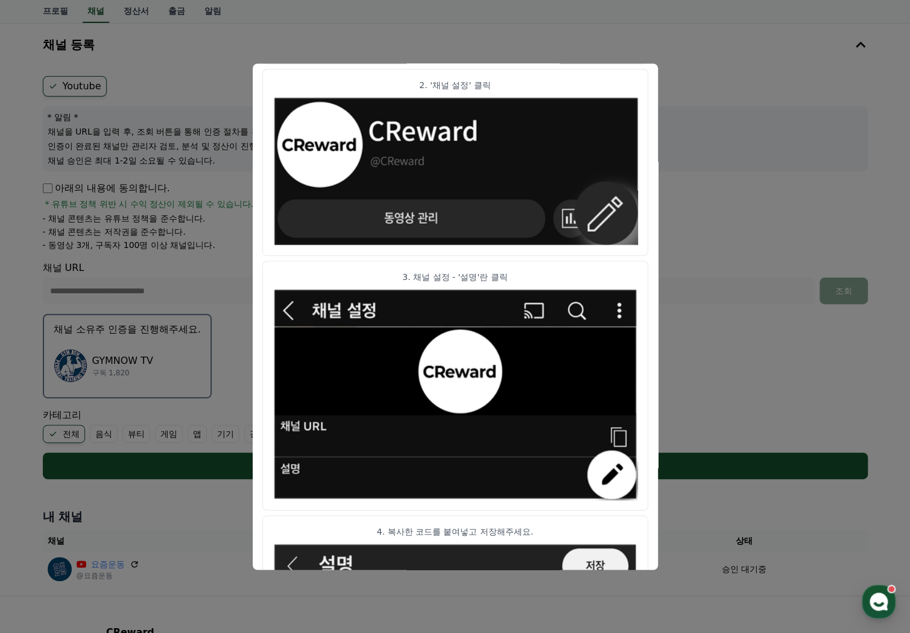
scroll to position [533, 0]
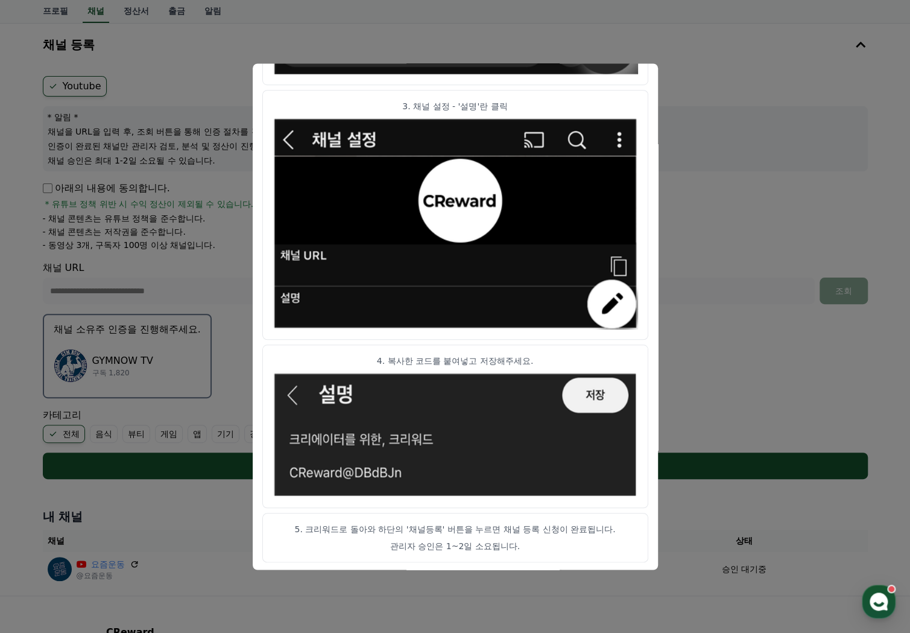
click at [387, 355] on p "4. 복사한 코드를 붙여넣고 저장해주세요." at bounding box center [456, 361] width 366 height 12
click at [370, 523] on p "5. 크리워드로 돌아와 하단의 '채널등록' 버튼을 누르면 채널 등록 신청이 완료됩니다." at bounding box center [456, 529] width 366 height 12
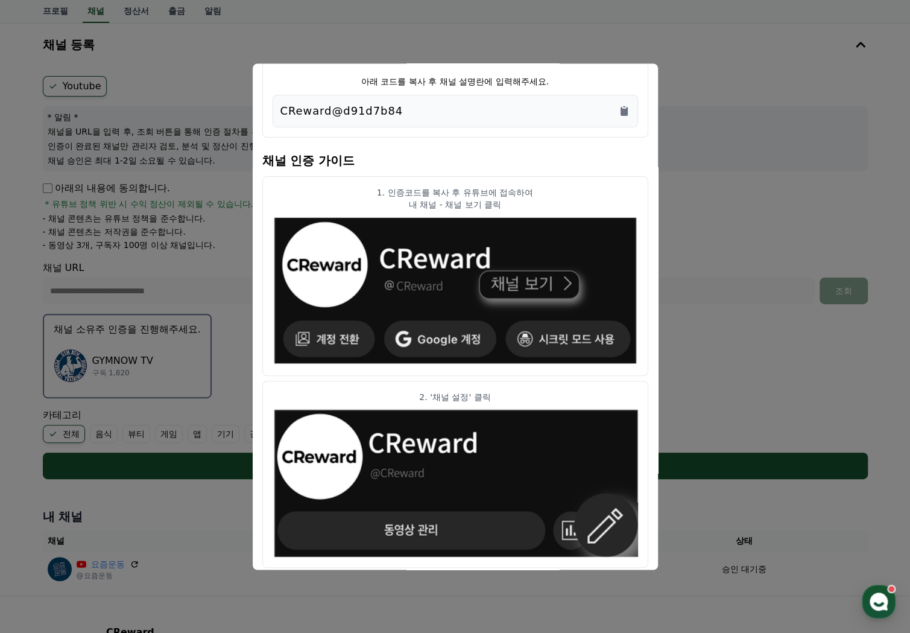
scroll to position [0, 0]
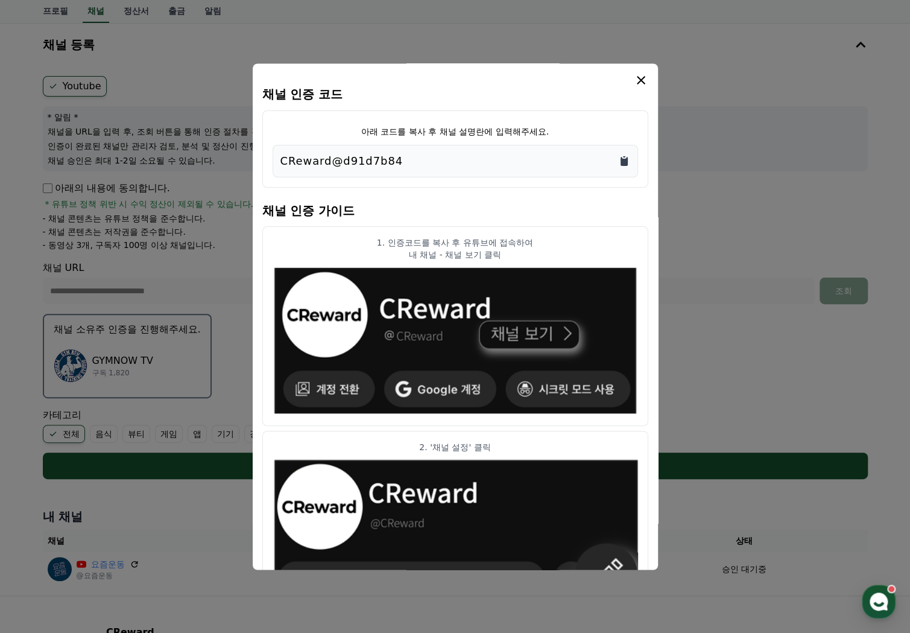
click at [624, 161] on icon "Copy to clipboard" at bounding box center [624, 161] width 7 height 9
click at [638, 80] on icon "modal" at bounding box center [641, 80] width 14 height 14
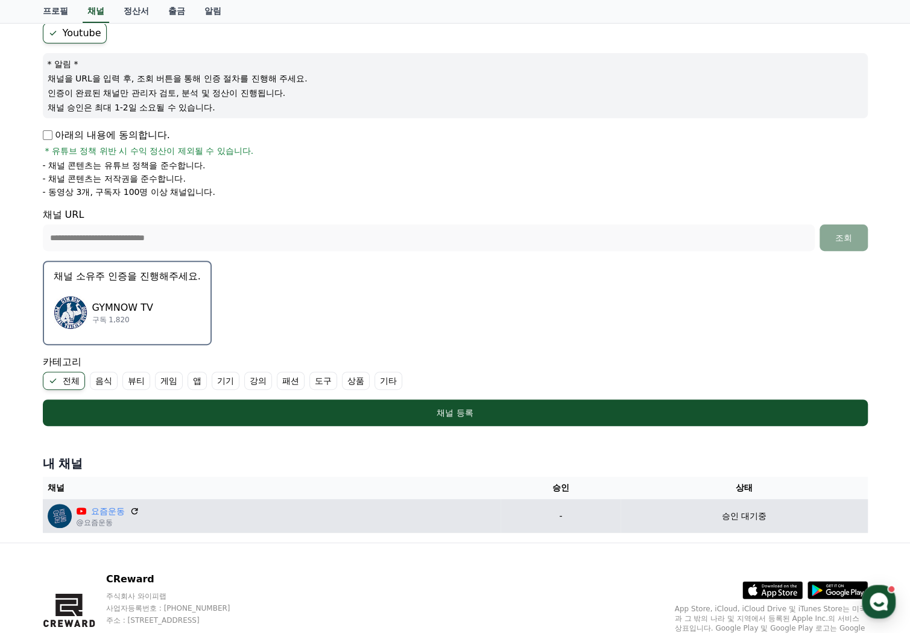
scroll to position [171, 0]
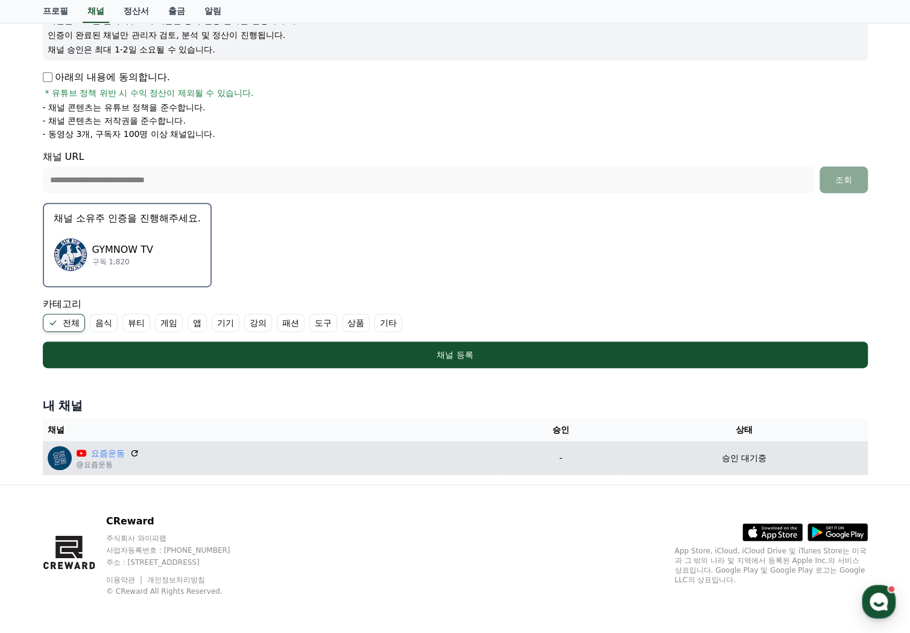
click at [87, 449] on div "요즘운동" at bounding box center [108, 453] width 63 height 13
click at [112, 454] on link "요즘운동" at bounding box center [108, 453] width 34 height 13
click at [203, 457] on div "요즘운동 @요즘운동" at bounding box center [272, 458] width 449 height 24
click at [68, 455] on img at bounding box center [60, 458] width 24 height 24
click at [60, 455] on img at bounding box center [60, 458] width 24 height 24
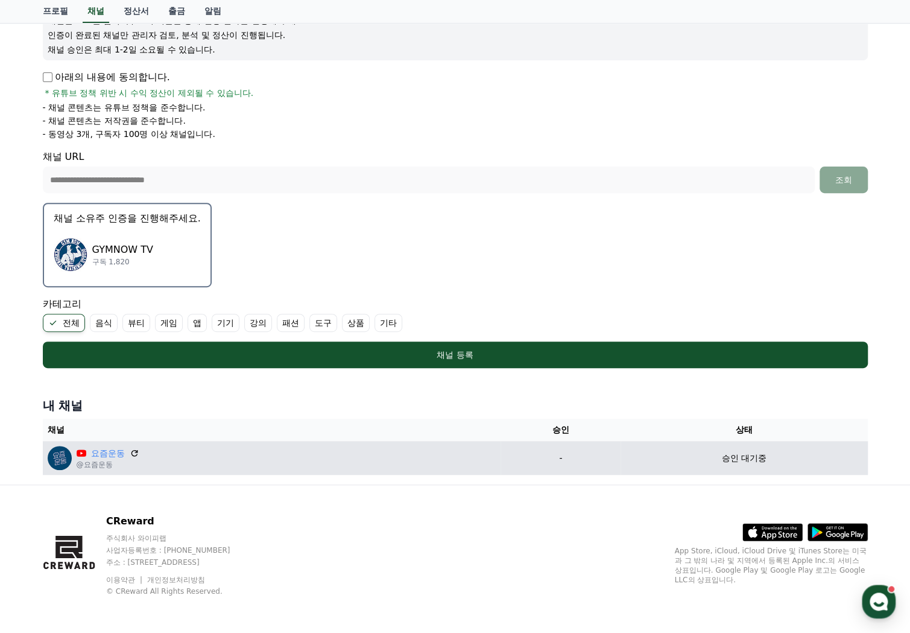
click at [93, 463] on p "@요즘운동" at bounding box center [108, 465] width 63 height 10
click at [80, 451] on icon at bounding box center [81, 452] width 10 height 7
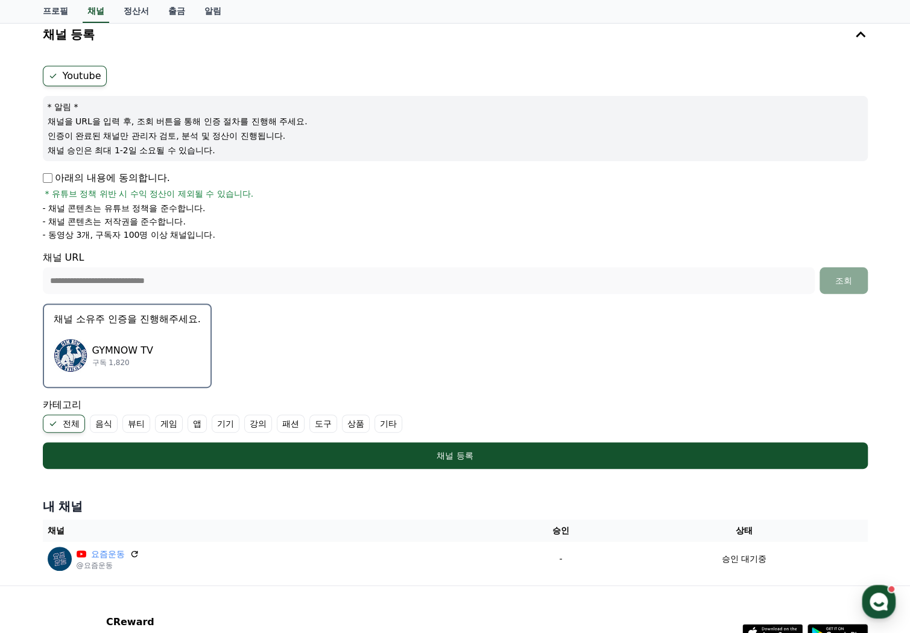
scroll to position [0, 0]
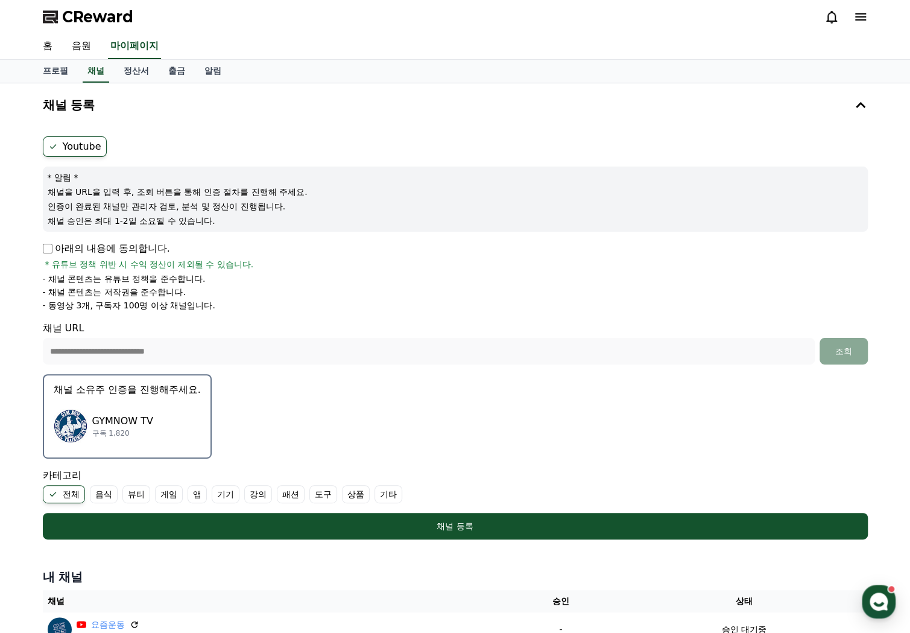
select select "**********"
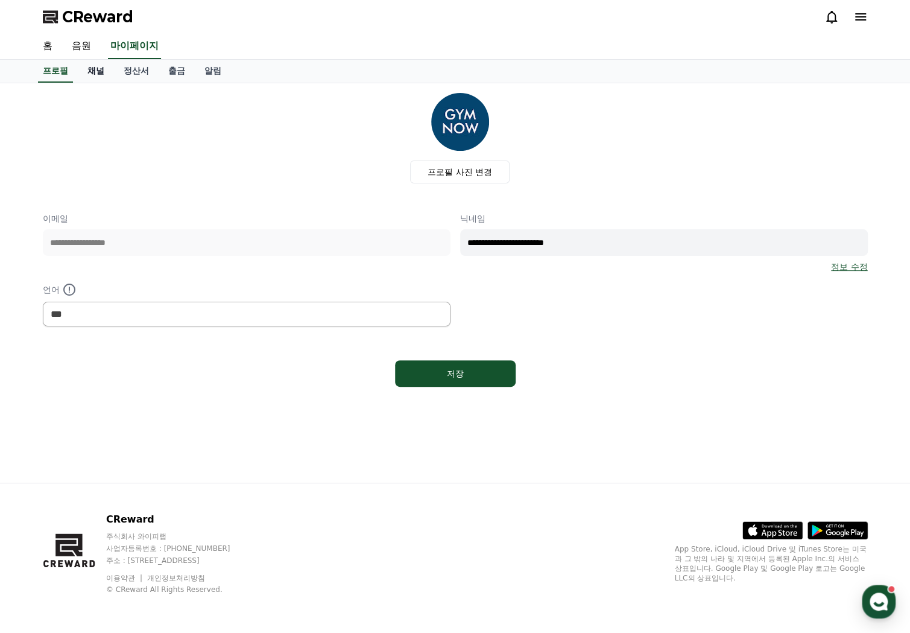
click at [88, 74] on link "채널" at bounding box center [96, 71] width 36 height 23
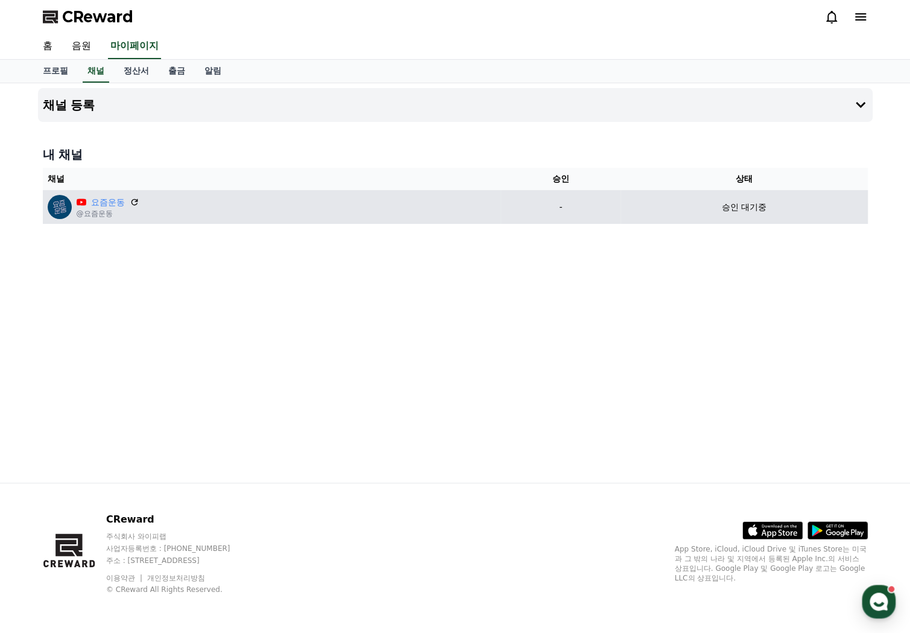
click at [66, 205] on img at bounding box center [60, 207] width 24 height 24
click at [77, 202] on icon at bounding box center [82, 202] width 10 height 10
click at [85, 200] on div "요즘운동" at bounding box center [108, 202] width 63 height 13
click at [81, 202] on icon at bounding box center [81, 202] width 2 height 3
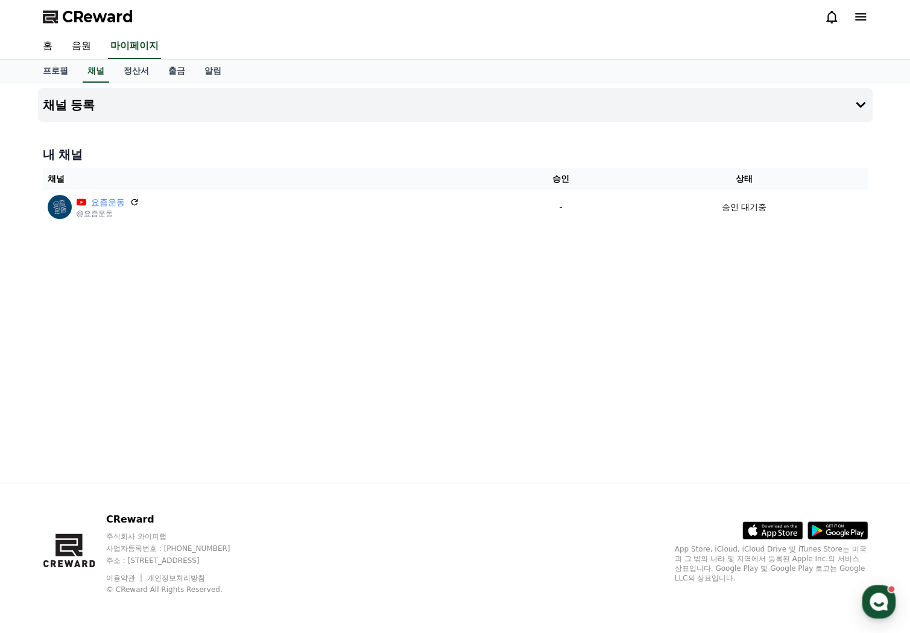
click at [861, 13] on icon at bounding box center [861, 17] width 14 height 14
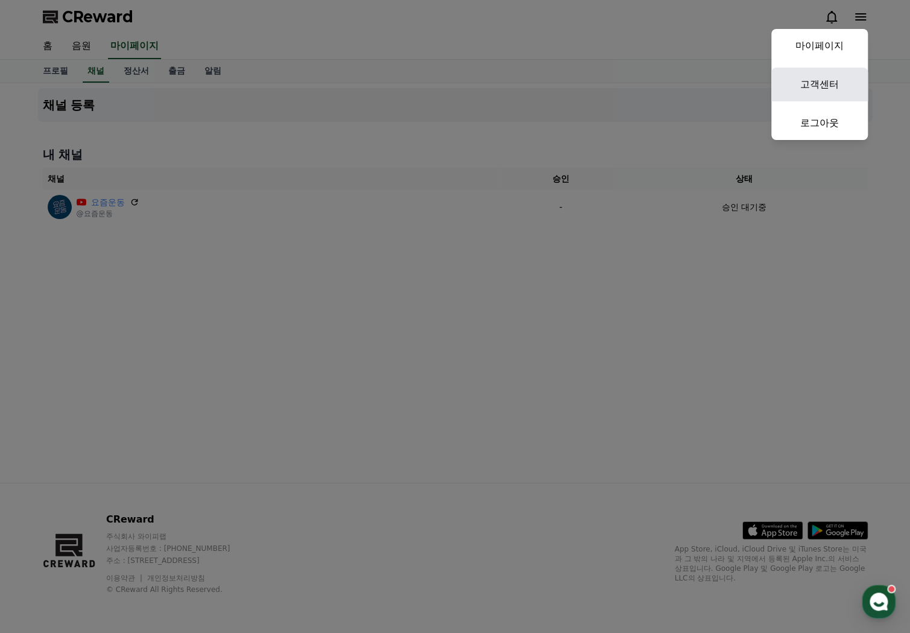
click at [849, 86] on link "고객센터" at bounding box center [820, 85] width 97 height 34
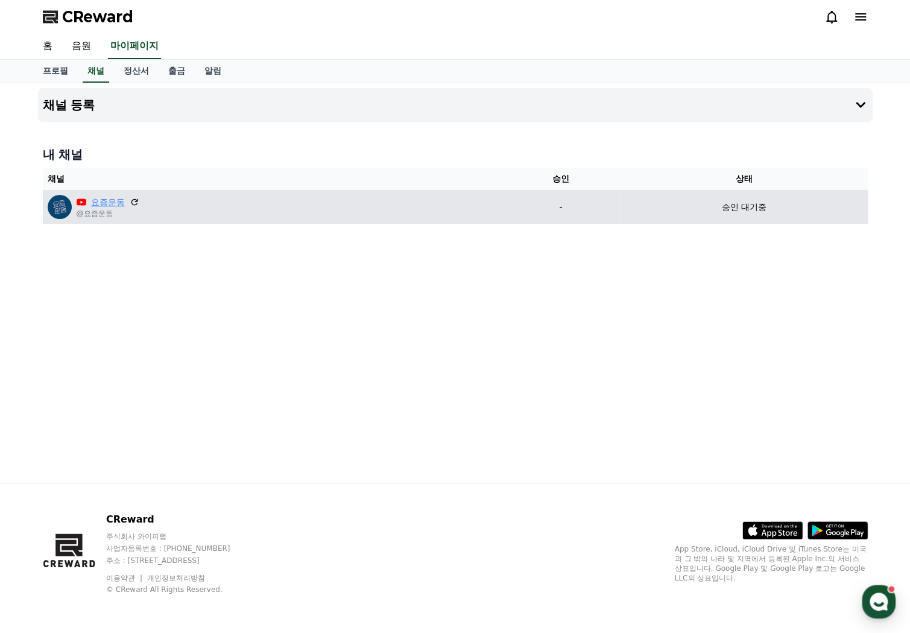
click at [123, 201] on link "요즘운동" at bounding box center [108, 202] width 34 height 13
click at [286, 207] on div "요즘운동 @요즘운동" at bounding box center [272, 207] width 449 height 24
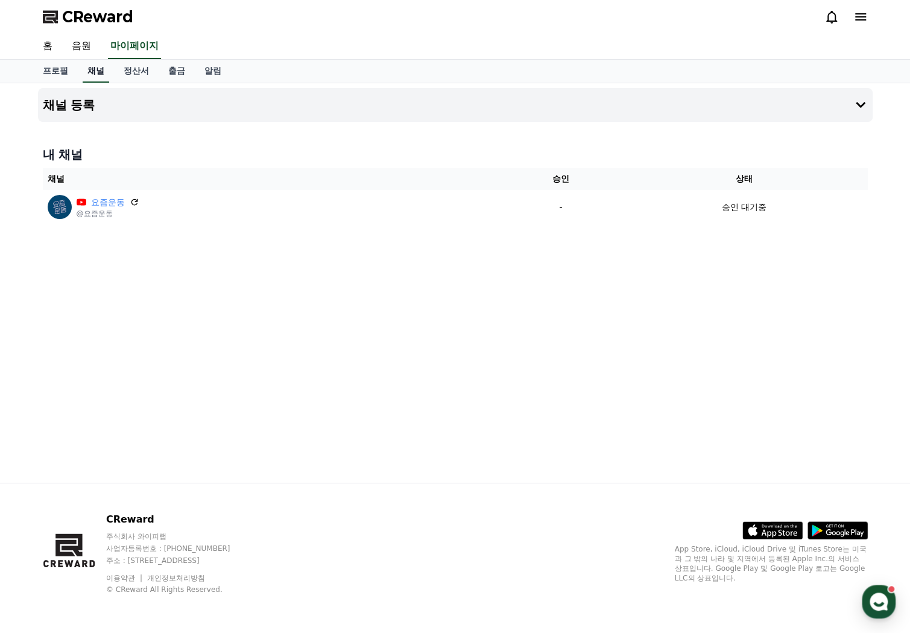
click at [98, 79] on link "채널" at bounding box center [96, 71] width 27 height 23
drag, startPoint x: 60, startPoint y: 153, endPoint x: 71, endPoint y: 101, distance: 53.6
click at [60, 151] on h4 "내 채널" at bounding box center [455, 154] width 825 height 17
click at [71, 101] on h4 "채널 등록" at bounding box center [69, 104] width 52 height 13
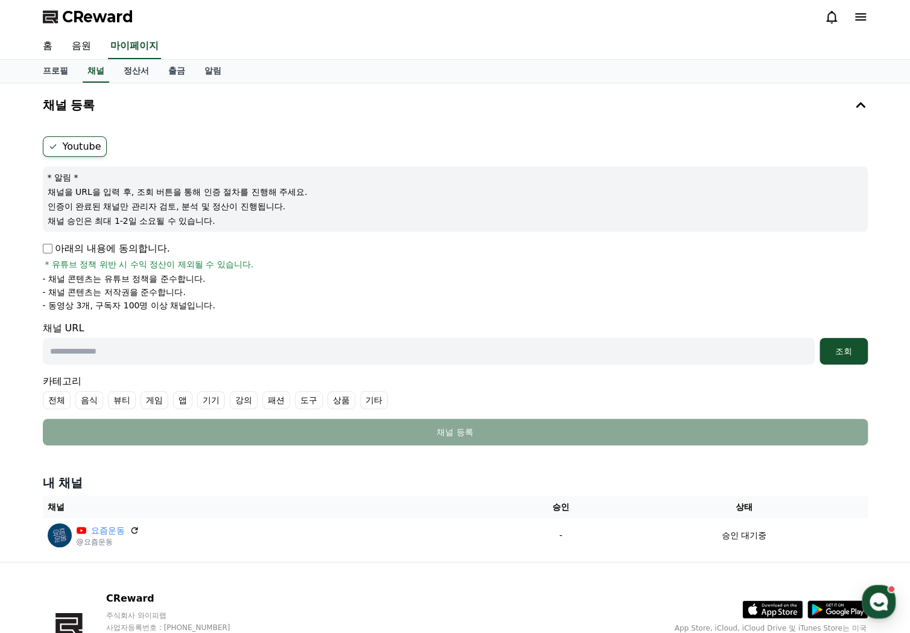
drag, startPoint x: 56, startPoint y: 264, endPoint x: 55, endPoint y: 247, distance: 16.9
click at [57, 254] on div "아래의 내용에 동의합니다. * 유튜브 정책 위반 시 수익 정산이 제외될 수 있습니다." at bounding box center [455, 255] width 825 height 29
click at [55, 247] on p "아래의 내용에 동의합니다." at bounding box center [106, 248] width 127 height 14
drag, startPoint x: 64, startPoint y: 355, endPoint x: 72, endPoint y: 359, distance: 8.9
click at [64, 355] on input "text" at bounding box center [429, 351] width 772 height 27
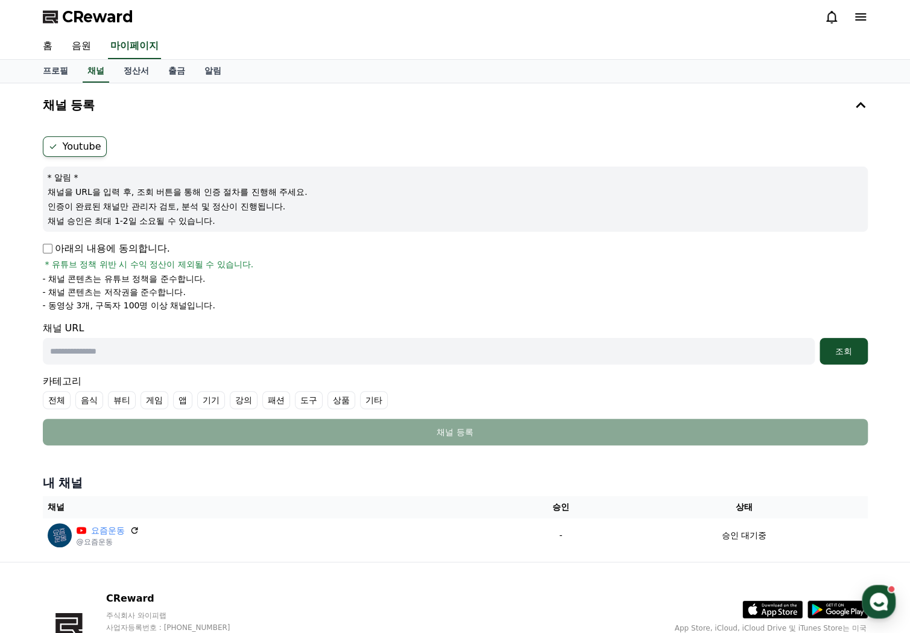
click at [75, 362] on input "text" at bounding box center [429, 351] width 772 height 27
drag, startPoint x: 52, startPoint y: 374, endPoint x: 59, endPoint y: 384, distance: 12.6
click at [52, 375] on div "카테고리 전체 음식 뷰티 게임 앱 기기 강의 패션 도구 상품 기타" at bounding box center [455, 391] width 825 height 35
click at [94, 344] on input "text" at bounding box center [429, 351] width 772 height 27
paste input "**********"
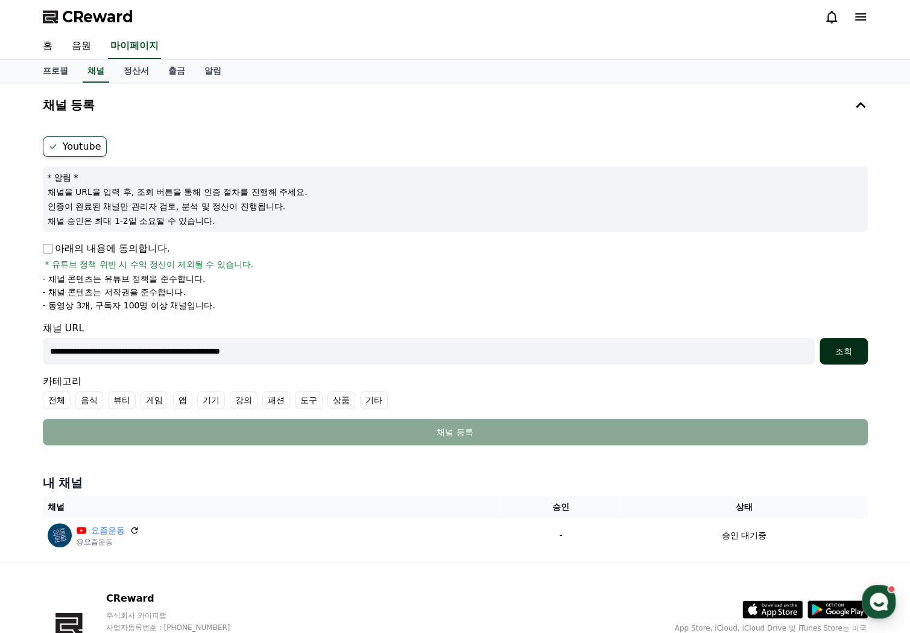
type input "**********"
click at [853, 338] on button "조회" at bounding box center [844, 351] width 48 height 27
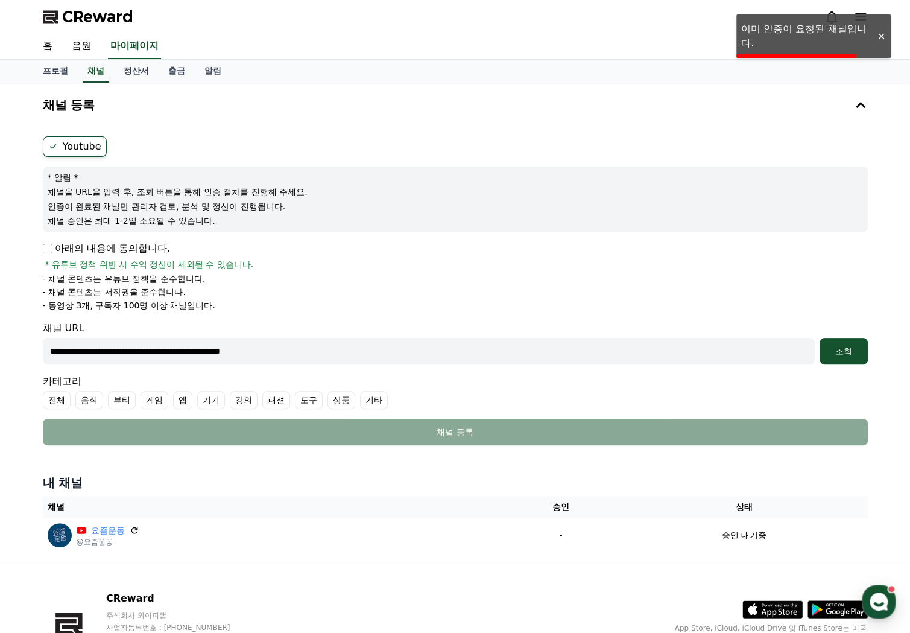
click at [69, 394] on label "전체" at bounding box center [57, 400] width 28 height 18
click at [60, 396] on label "전체" at bounding box center [64, 400] width 42 height 18
click at [84, 142] on label "Youtube" at bounding box center [75, 146] width 64 height 21
click at [84, 144] on label "Youtube" at bounding box center [75, 146] width 64 height 21
click at [96, 249] on form "**********" at bounding box center [455, 290] width 825 height 309
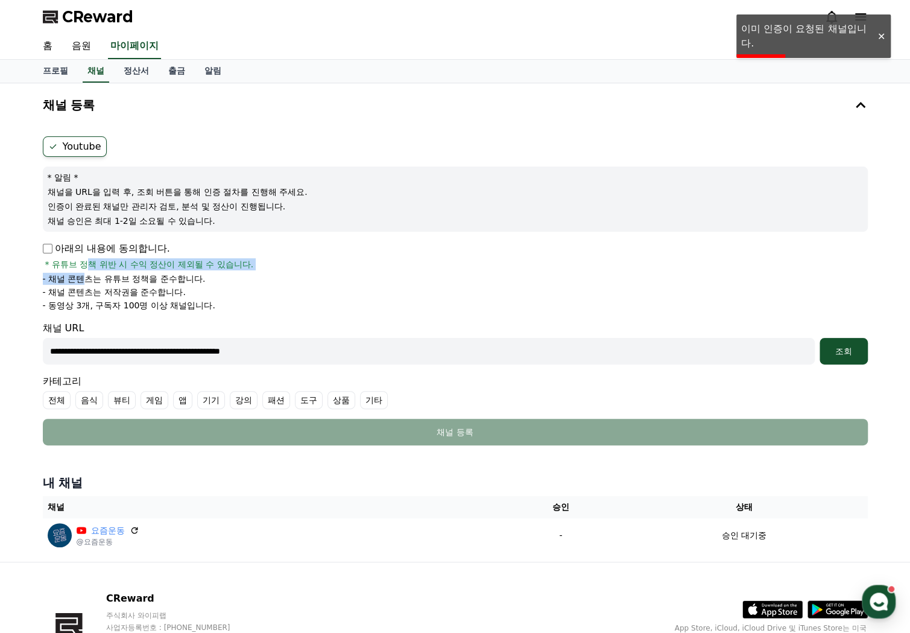
drag, startPoint x: 86, startPoint y: 270, endPoint x: 90, endPoint y: 229, distance: 41.2
click at [86, 271] on div "아래의 내용에 동의합니다. * 유튜브 정책 위반 시 수익 정산이 제외될 수 있습니다. - 채널 콘텐츠는 유튜브 정책을 준수합니다. - 채널 콘…" at bounding box center [455, 276] width 825 height 70
click at [87, 221] on p "채널 승인은 최대 1-2일 소요될 수 있습니다." at bounding box center [456, 221] width 816 height 12
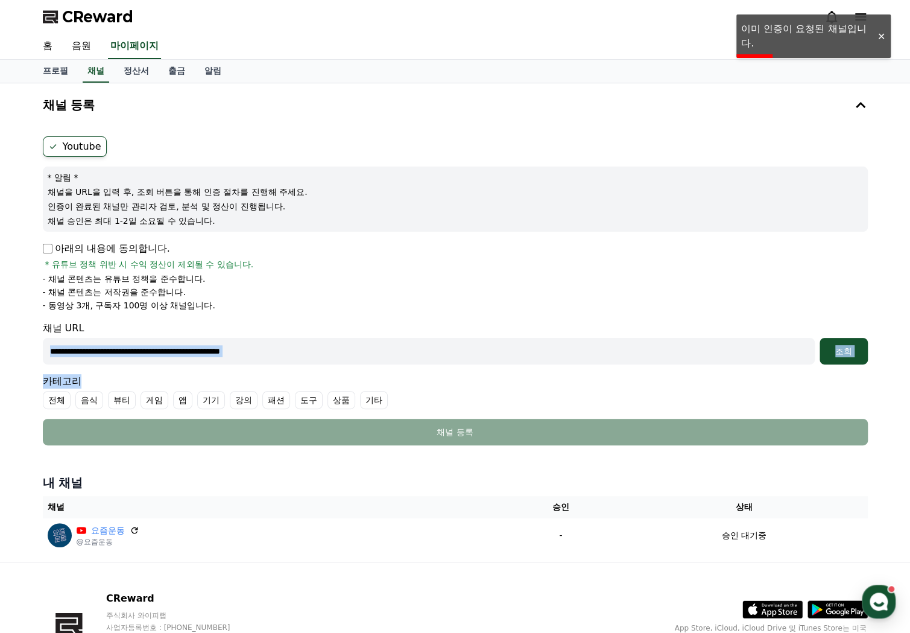
drag, startPoint x: 160, startPoint y: 369, endPoint x: 148, endPoint y: 397, distance: 31.1
click at [159, 370] on form "**********" at bounding box center [455, 290] width 825 height 309
click at [157, 360] on input "**********" at bounding box center [429, 351] width 772 height 27
click at [466, 307] on li "- 동영상 3개, 구독자 100명 이상 채널입니다." at bounding box center [455, 305] width 825 height 12
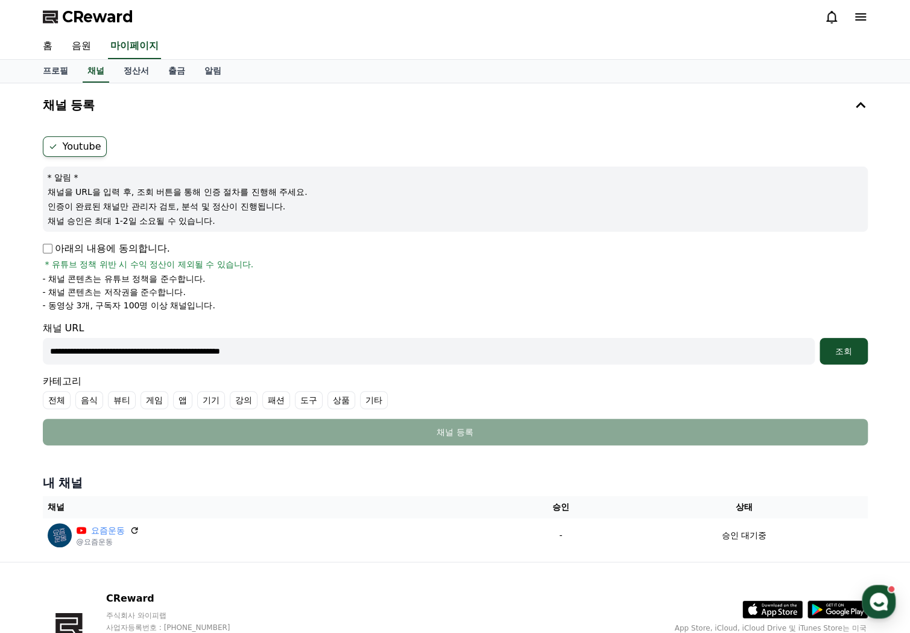
click at [362, 399] on label "기타" at bounding box center [374, 400] width 28 height 18
click at [48, 399] on label "전체" at bounding box center [57, 400] width 28 height 18
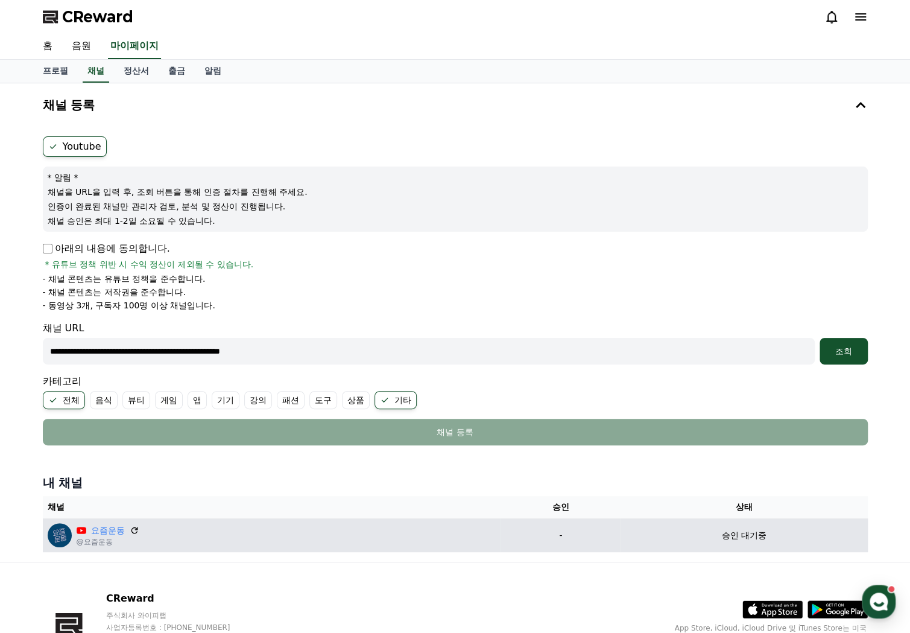
click at [214, 531] on div "요즘운동 @요즘운동" at bounding box center [272, 535] width 449 height 24
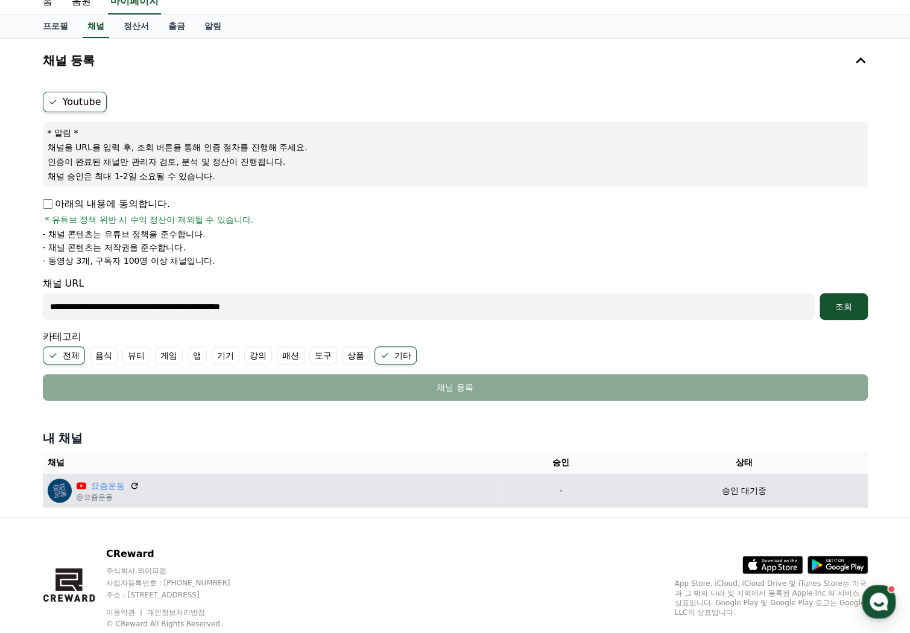
scroll to position [60, 0]
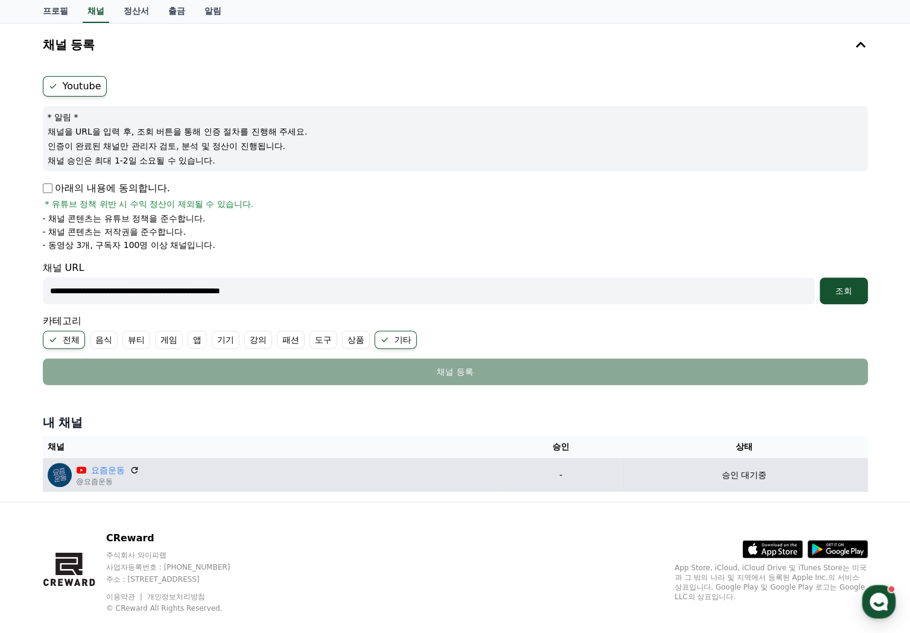
click at [586, 477] on p "-" at bounding box center [561, 475] width 110 height 13
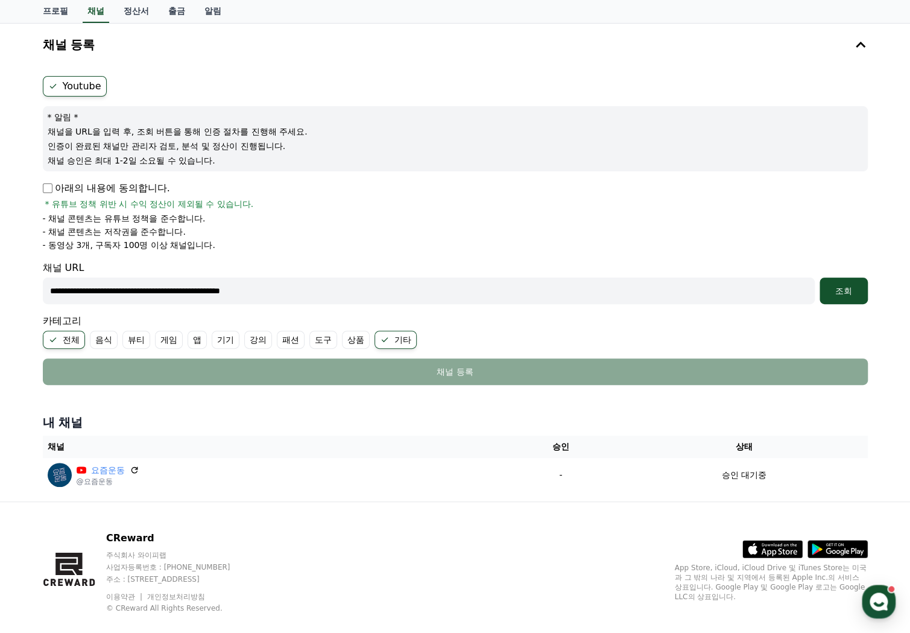
scroll to position [0, 0]
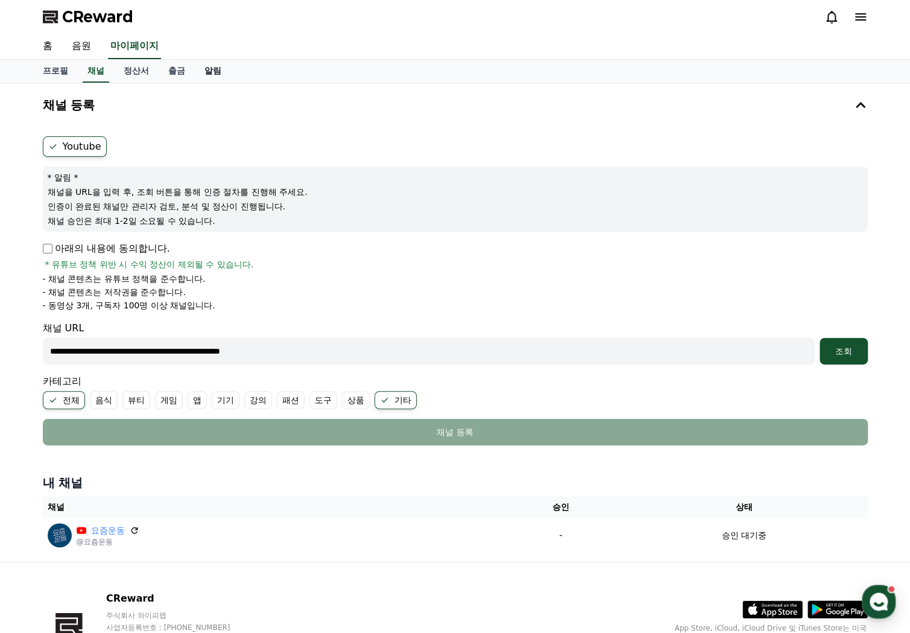
click at [218, 71] on link "알림" at bounding box center [213, 71] width 36 height 23
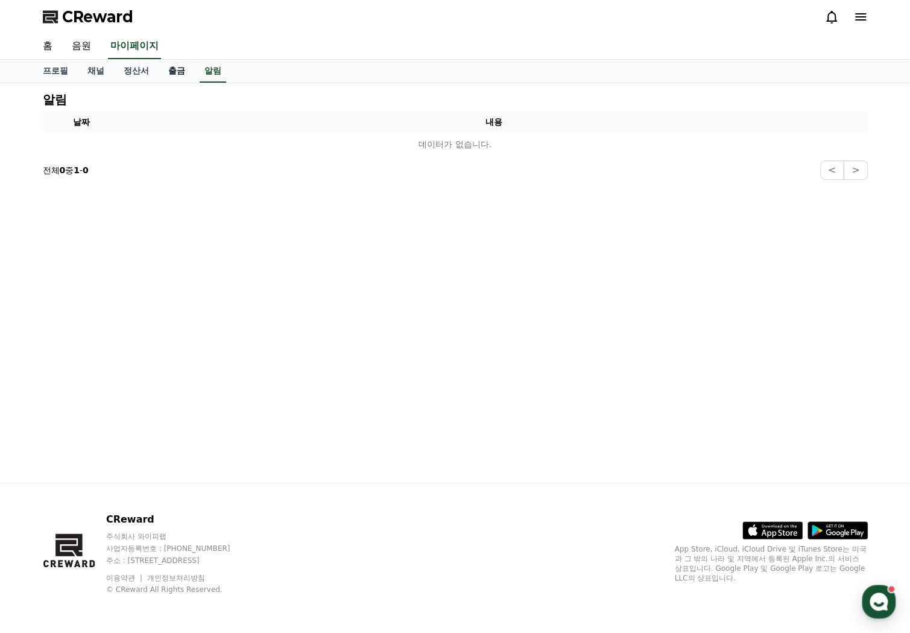
click at [180, 68] on link "출금" at bounding box center [177, 71] width 36 height 23
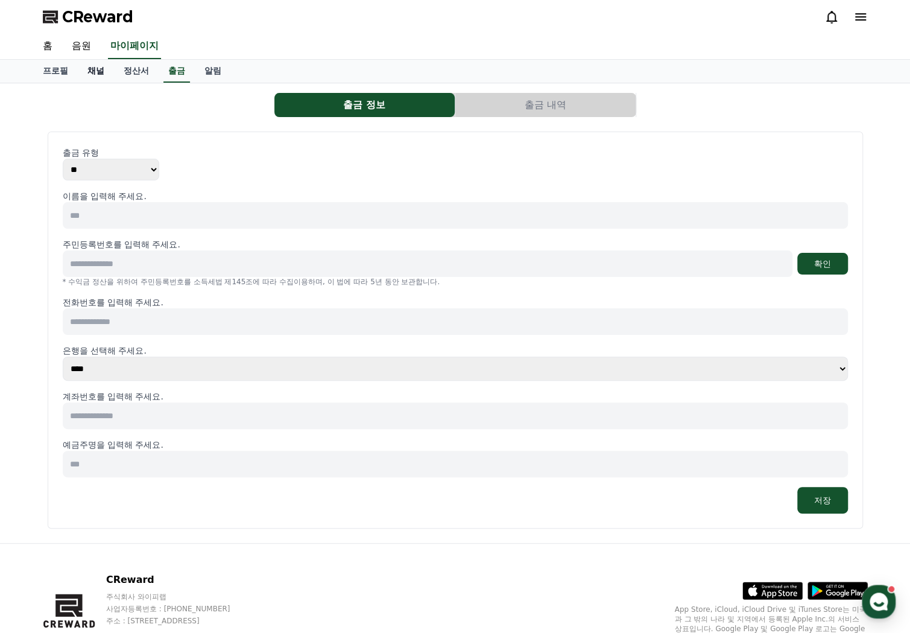
click at [78, 71] on link "채널" at bounding box center [96, 71] width 36 height 23
click at [65, 72] on link "프로필" at bounding box center [55, 71] width 45 height 23
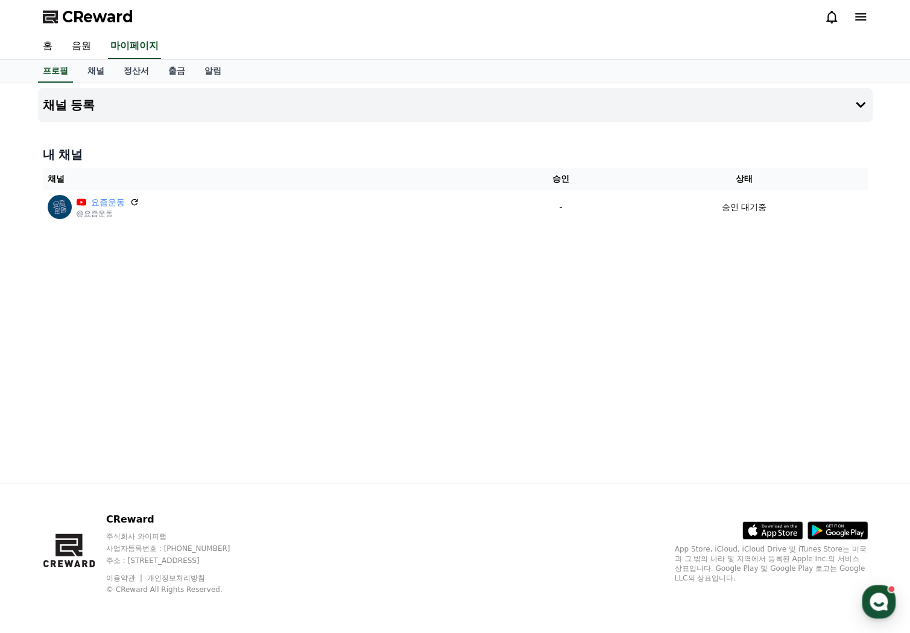
select select "**********"
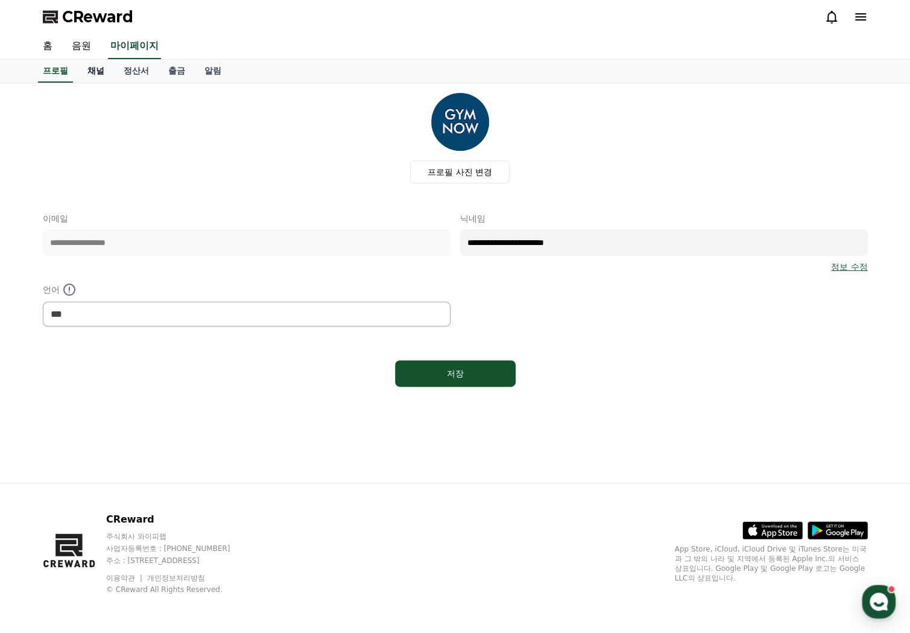
click at [92, 66] on link "채널" at bounding box center [96, 71] width 36 height 23
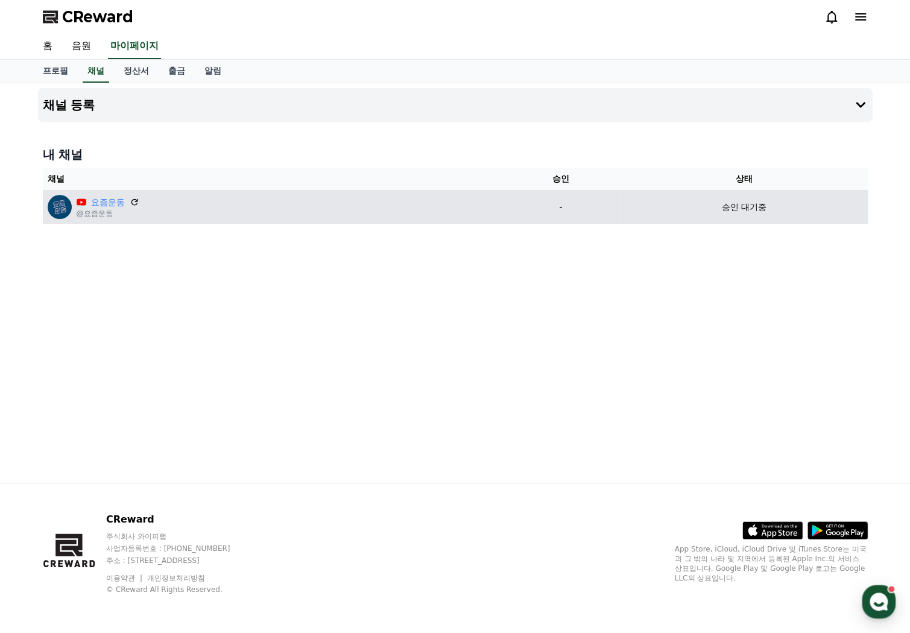
click at [83, 215] on p "@요즘운동" at bounding box center [108, 214] width 63 height 10
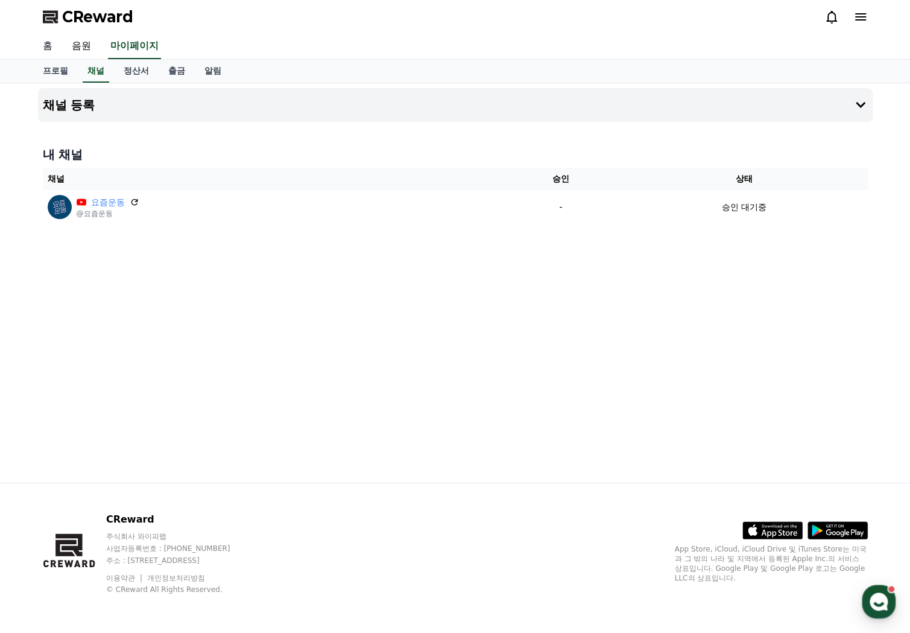
click at [45, 50] on link "홈" at bounding box center [47, 46] width 29 height 25
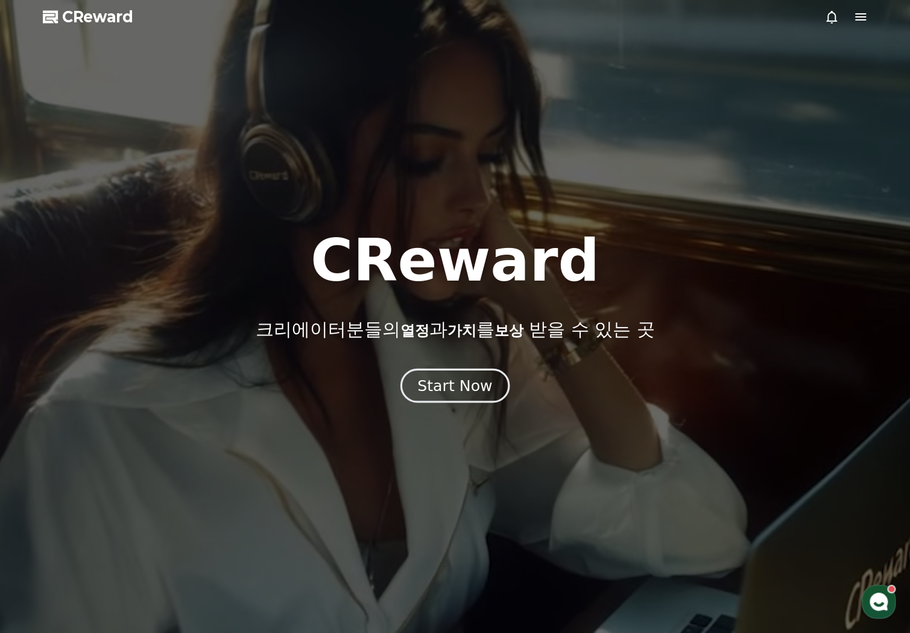
click at [459, 398] on button "Start Now" at bounding box center [455, 385] width 109 height 34
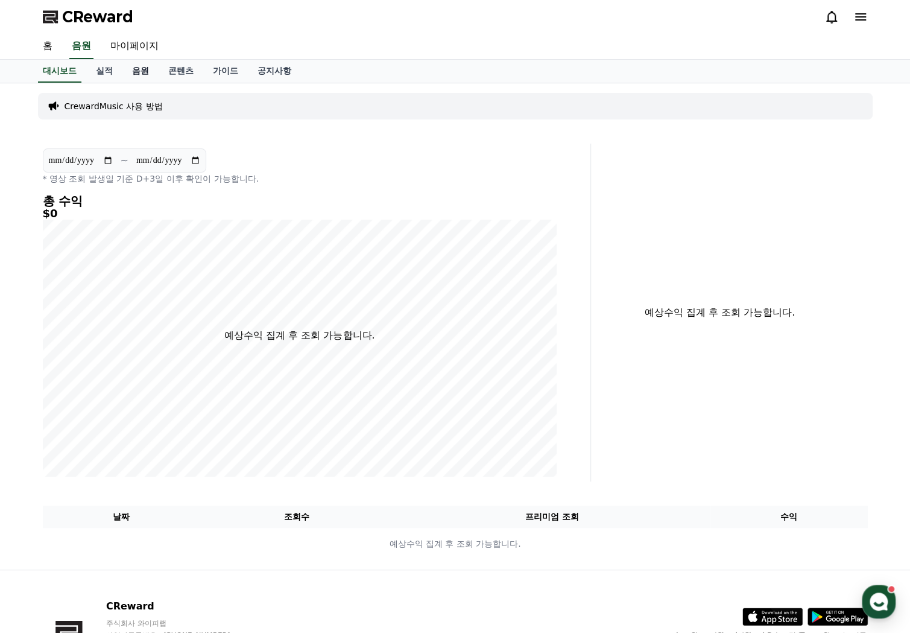
click at [129, 69] on link "음원" at bounding box center [140, 71] width 36 height 23
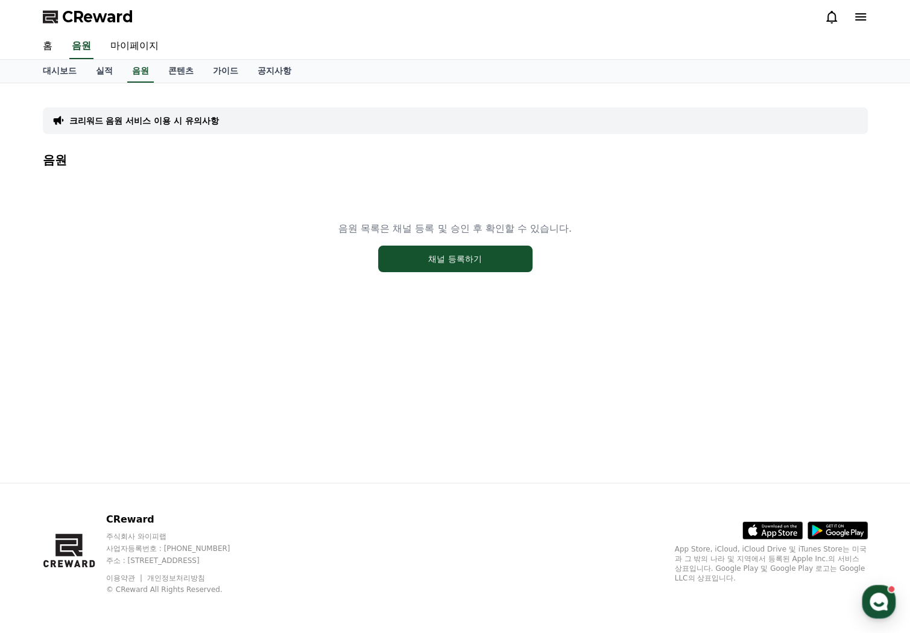
click at [205, 122] on p "크리워드 음원 서비스 이용 시 유의사항" at bounding box center [144, 121] width 150 height 12
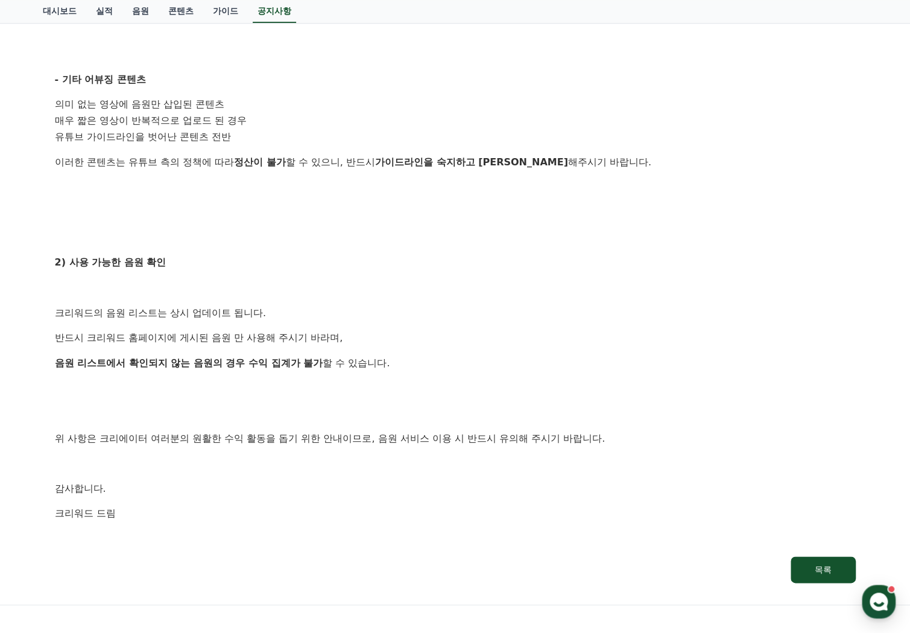
scroll to position [483, 0]
